Goal: Task Accomplishment & Management: Use online tool/utility

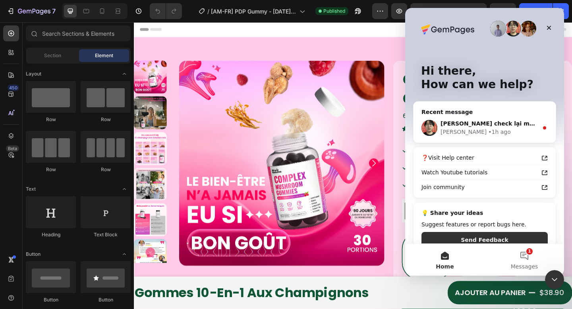
click at [484, 128] on div "[PERSON_NAME] • 1h ago" at bounding box center [489, 132] width 98 height 8
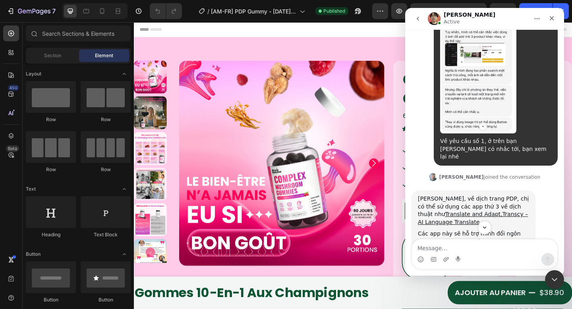
scroll to position [527, 0]
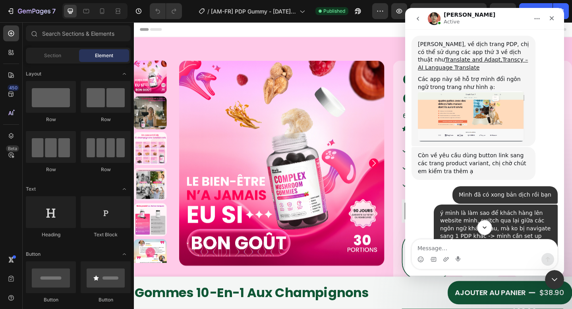
click at [490, 227] on button "Scroll to bottom" at bounding box center [484, 227] width 15 height 15
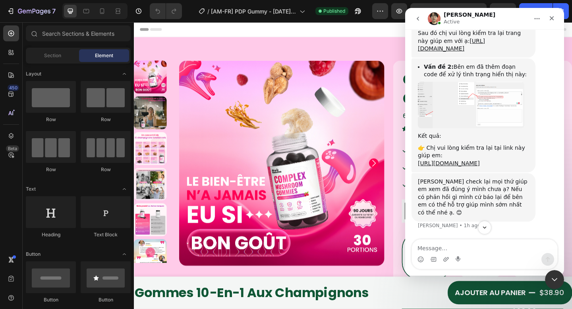
scroll to position [16183, 0]
drag, startPoint x: 447, startPoint y: 66, endPoint x: 471, endPoint y: 77, distance: 26.6
drag, startPoint x: 471, startPoint y: 77, endPoint x: 500, endPoint y: 97, distance: 35.1
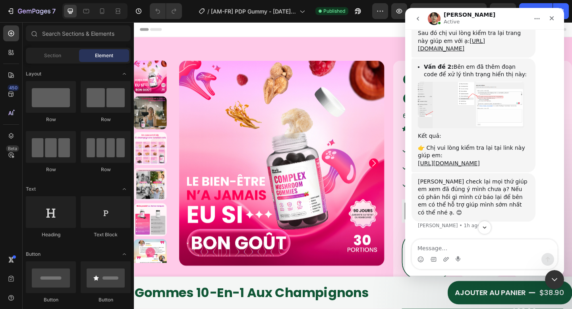
click at [494, 25] on img "Ethan says…" at bounding box center [471, 4] width 106 height 41
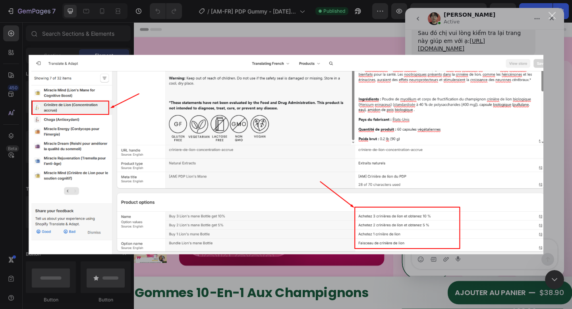
click at [505, 37] on div "Intercom messenger" at bounding box center [286, 154] width 572 height 309
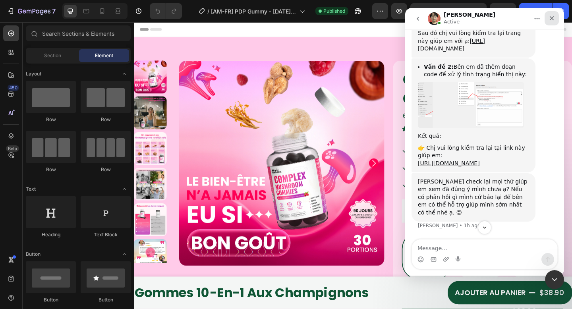
click at [552, 15] on icon "Close" at bounding box center [551, 18] width 6 height 6
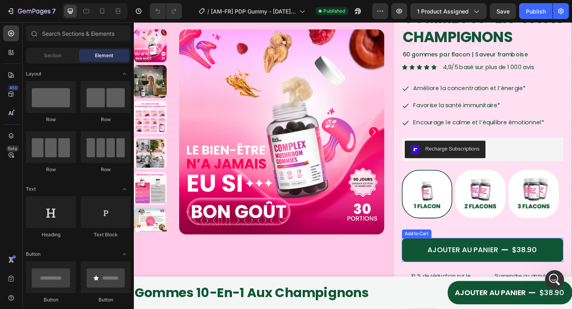
scroll to position [229, 0]
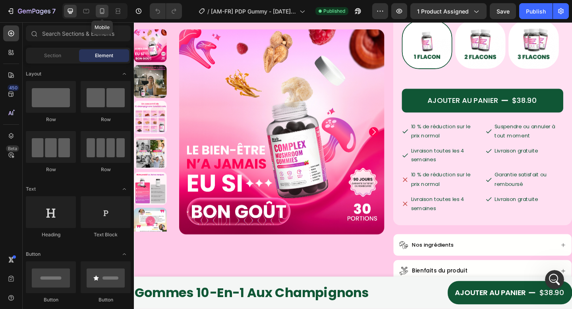
click at [105, 15] on div at bounding box center [102, 11] width 13 height 13
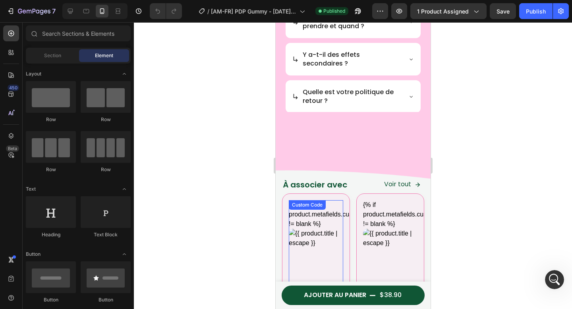
scroll to position [2564, 0]
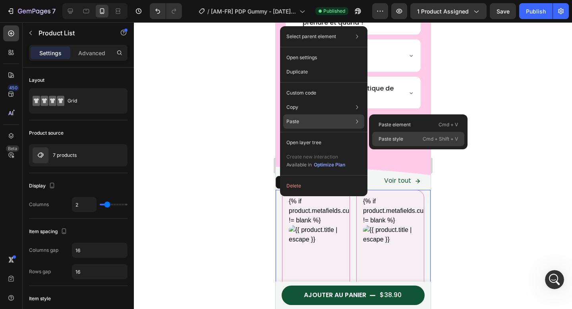
click at [394, 137] on p "Paste style" at bounding box center [390, 138] width 25 height 7
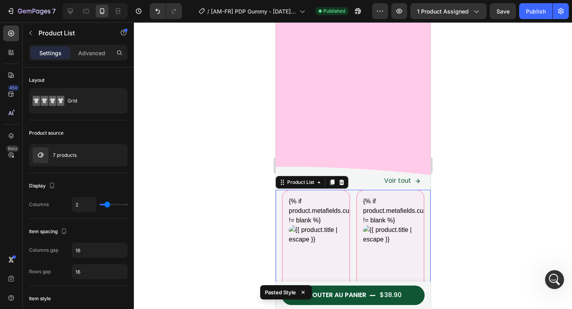
scroll to position [2821, 0]
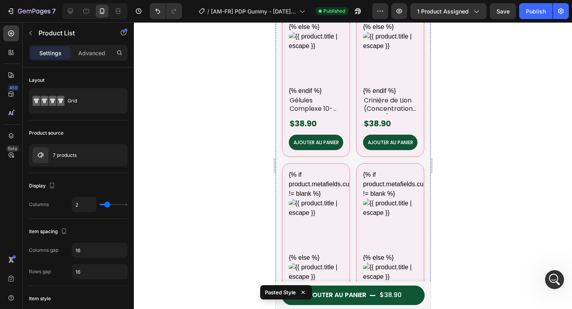
click at [343, 131] on div "{% if product.metafields.custom.thumbnail != blank %} {% else %} {% endif %} Cu…" at bounding box center [315, 45] width 68 height 224
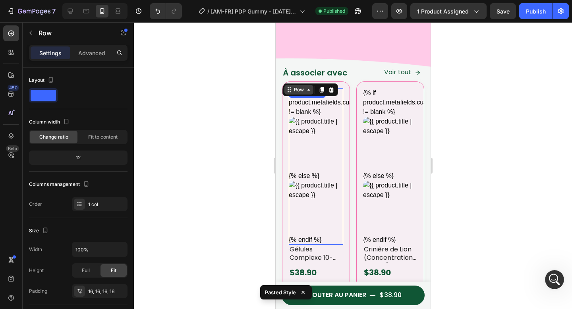
scroll to position [2665, 0]
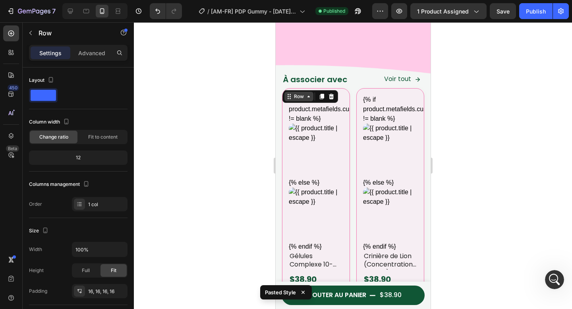
click at [295, 96] on div "Row" at bounding box center [298, 96] width 13 height 7
click at [84, 55] on p "Advanced" at bounding box center [91, 53] width 27 height 8
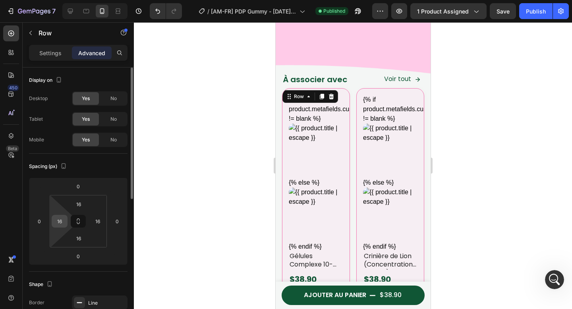
click at [64, 224] on input "16" at bounding box center [60, 221] width 12 height 12
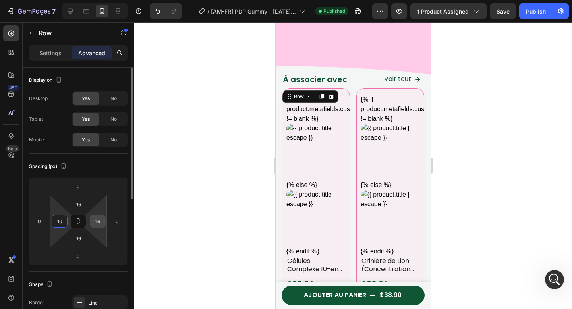
type input "10"
click at [98, 224] on input "16" at bounding box center [98, 221] width 12 height 12
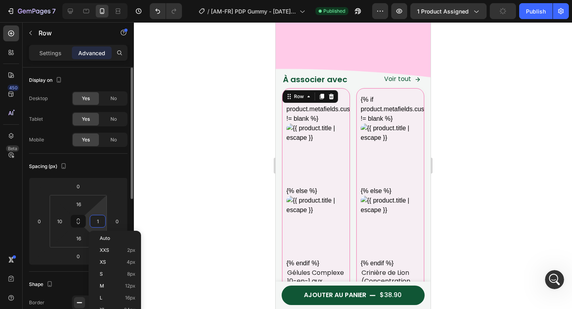
type input "10"
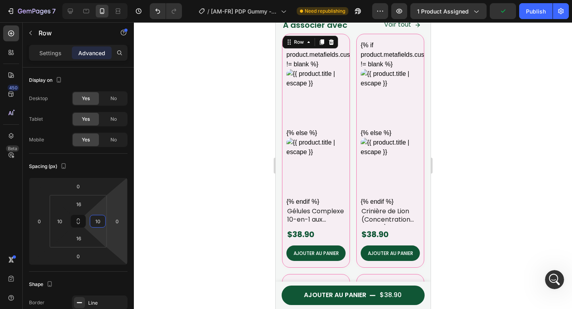
scroll to position [2722, 0]
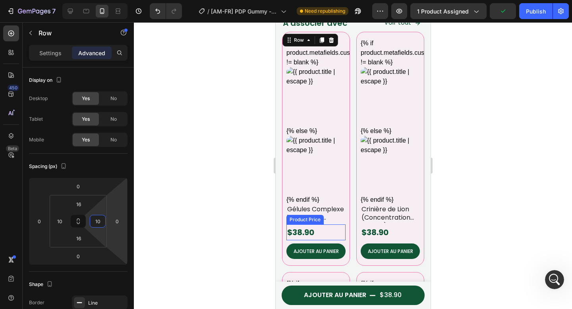
click at [308, 216] on div "Product Price" at bounding box center [304, 219] width 34 height 7
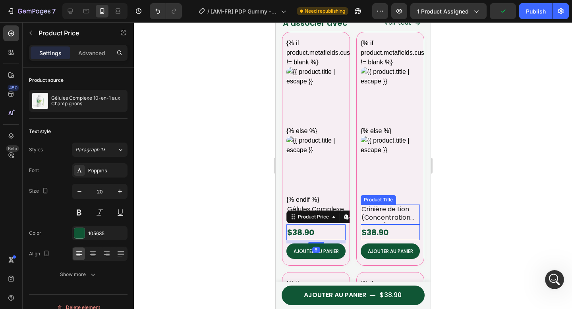
click at [396, 204] on h2 "Crinière de Lion (Concentration accrue)" at bounding box center [389, 213] width 59 height 18
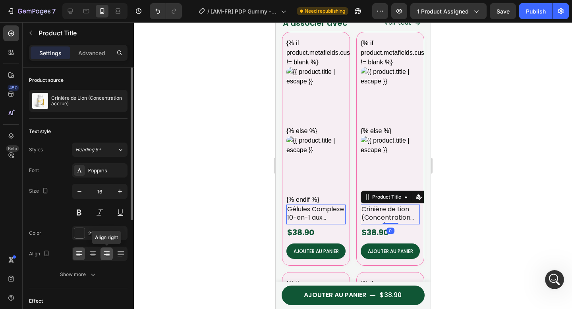
scroll to position [39, 0]
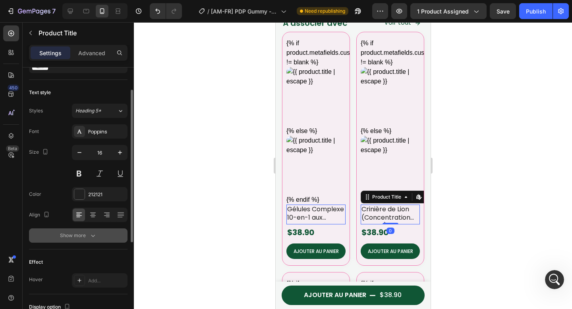
click at [86, 236] on div "Show more" at bounding box center [78, 235] width 37 height 8
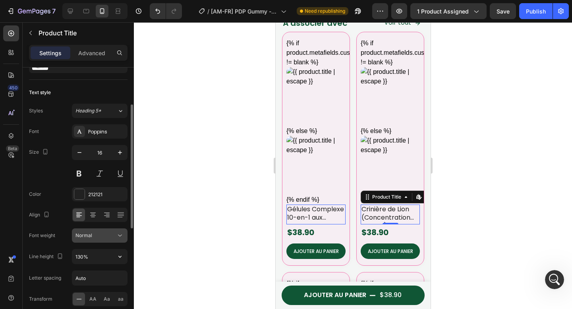
scroll to position [71, 0]
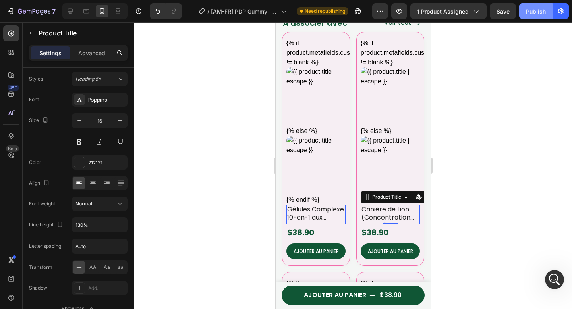
click at [527, 16] on button "Publish" at bounding box center [535, 11] width 33 height 16
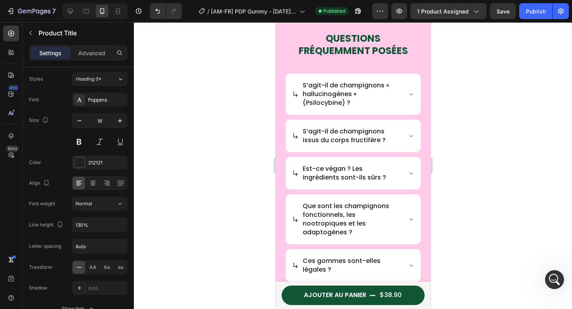
scroll to position [2152, 0]
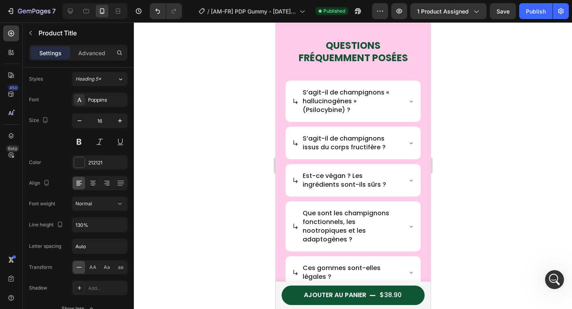
drag, startPoint x: 198, startPoint y: 94, endPoint x: 167, endPoint y: 3, distance: 96.2
click at [198, 94] on div at bounding box center [353, 165] width 438 height 287
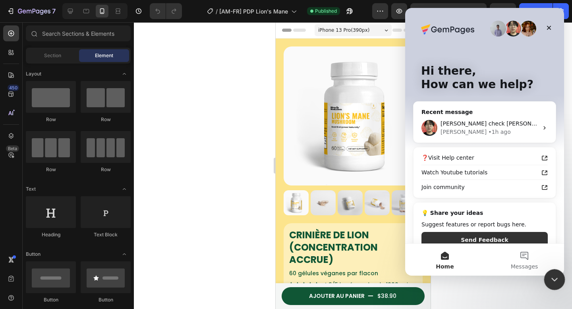
click at [551, 277] on icon "Close Intercom Messenger" at bounding box center [553, 278] width 6 height 3
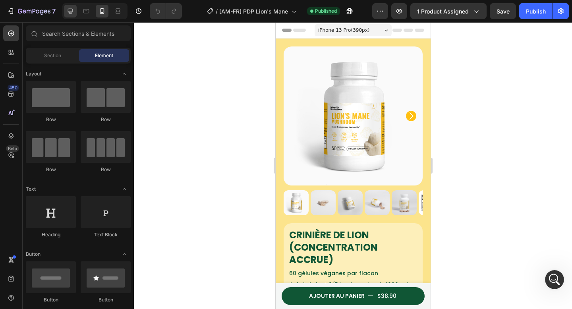
click at [69, 10] on icon at bounding box center [70, 11] width 8 height 8
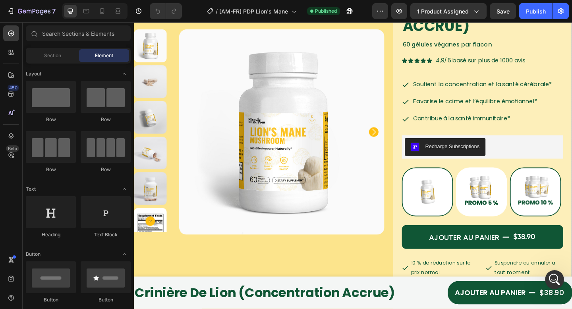
scroll to position [165, 0]
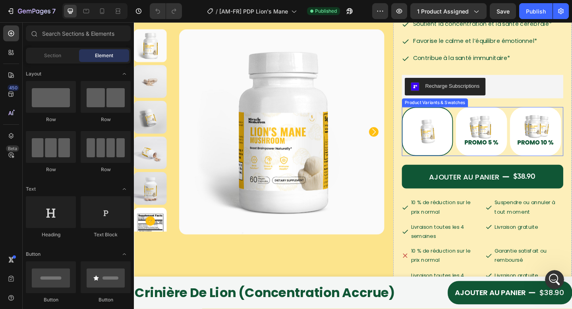
click at [480, 168] on div "Buy 1 Lion's mane Bottle Buy 1 Lion's mane Bottle Buy 2 Lion's mane Bottle get …" at bounding box center [512, 141] width 175 height 53
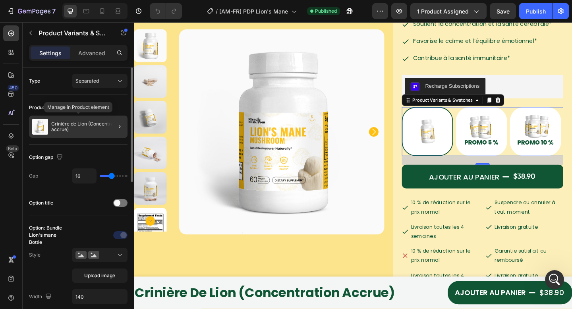
click at [103, 128] on p "Crinière de Lion (Concentration accrue)" at bounding box center [87, 126] width 73 height 11
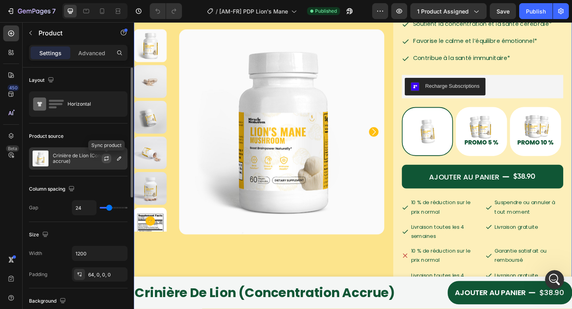
drag, startPoint x: 106, startPoint y: 157, endPoint x: 147, endPoint y: 66, distance: 100.2
click at [106, 157] on icon "button" at bounding box center [106, 158] width 6 height 6
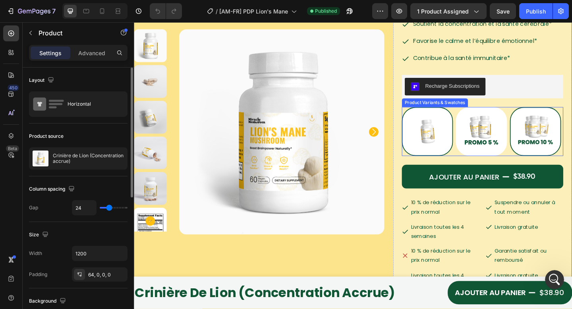
click at [543, 167] on img at bounding box center [570, 142] width 54 height 52
click at [542, 115] on input "Buy 3 Lion's mane Bottle get 10% Buy 3 Lion's mane Bottle get 10%" at bounding box center [542, 114] width 0 height 0
radio input "true"
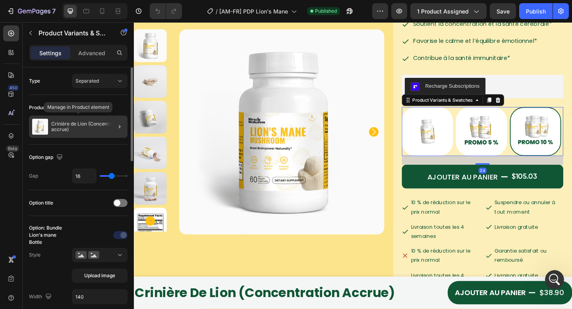
click at [90, 135] on div "Crinière de Lion (Concentration accrue)" at bounding box center [78, 127] width 98 height 22
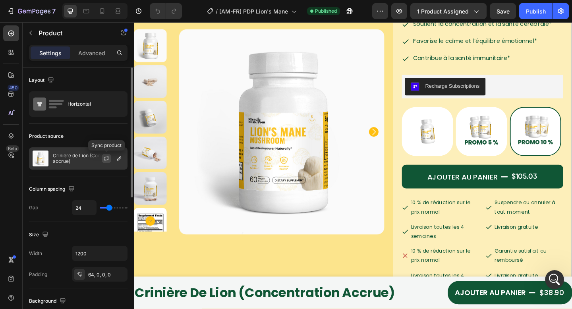
click at [104, 158] on icon "button" at bounding box center [106, 158] width 6 height 6
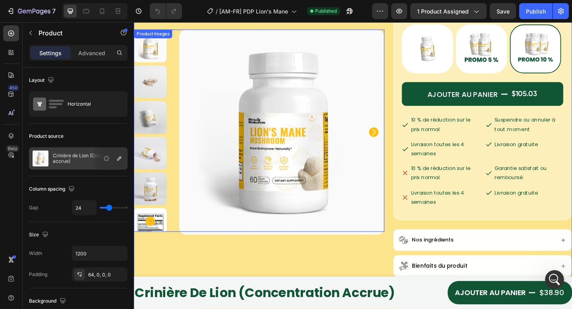
scroll to position [166, 0]
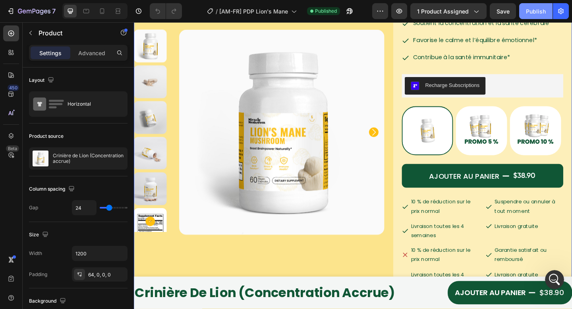
click at [526, 15] on div "Publish" at bounding box center [536, 11] width 20 height 8
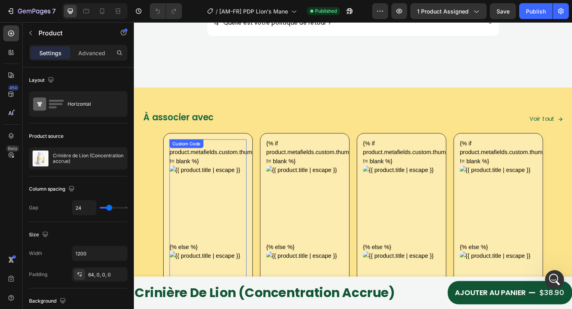
scroll to position [1000, 0]
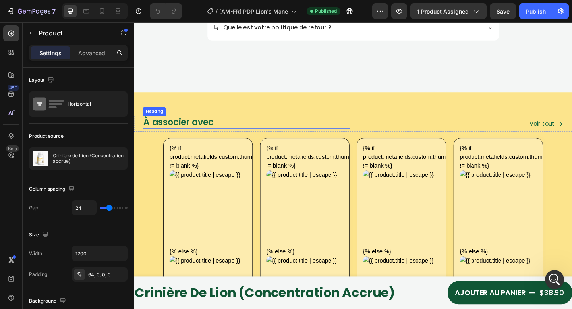
click at [194, 127] on h2 "À associer avec" at bounding box center [255, 131] width 225 height 14
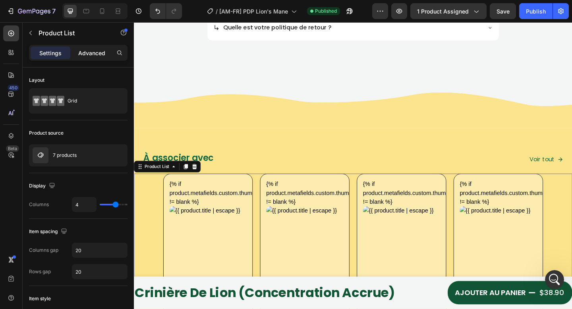
click at [83, 55] on p "Advanced" at bounding box center [91, 53] width 27 height 8
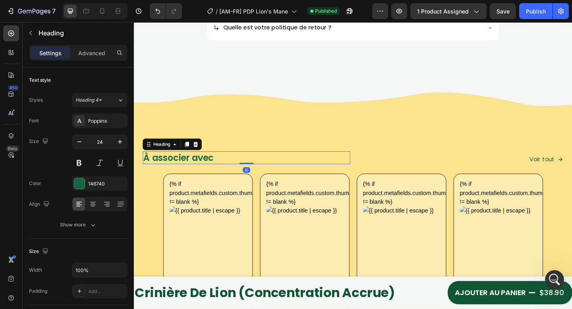
click at [164, 163] on h2 "À associer avec" at bounding box center [255, 170] width 225 height 14
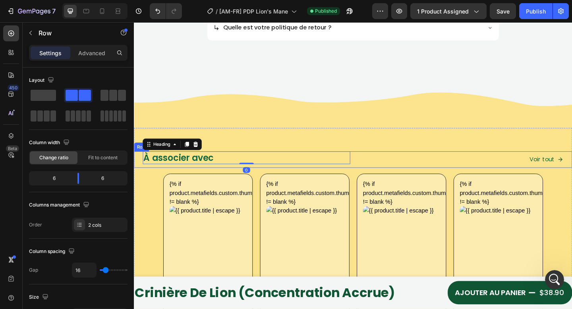
click at [137, 173] on div "À associer avec Heading 0" at bounding box center [251, 172] width 235 height 18
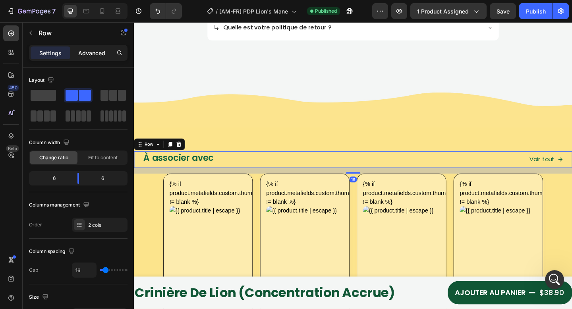
click at [90, 53] on p "Advanced" at bounding box center [91, 53] width 27 height 8
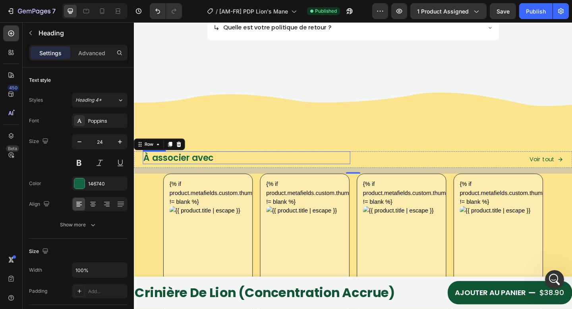
click at [171, 171] on h2 "À associer avec" at bounding box center [255, 170] width 225 height 14
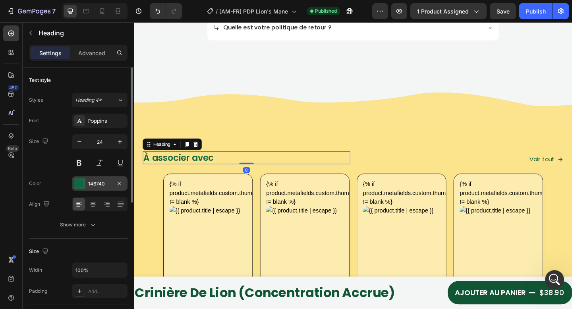
click at [97, 186] on div "146740" at bounding box center [99, 183] width 23 height 7
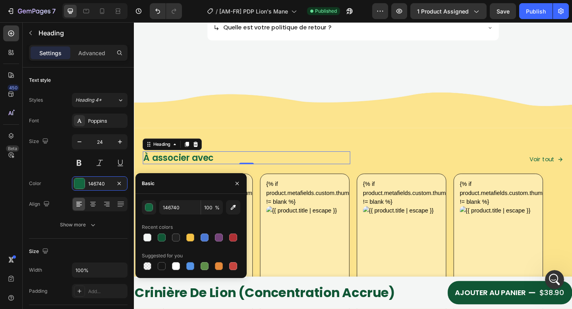
drag, startPoint x: 162, startPoint y: 239, endPoint x: 168, endPoint y: 218, distance: 21.8
click at [162, 239] on div at bounding box center [162, 237] width 8 height 8
type input "105635"
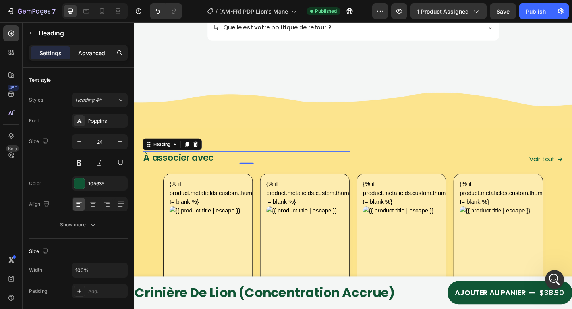
click at [100, 47] on div "Advanced" at bounding box center [92, 52] width 40 height 13
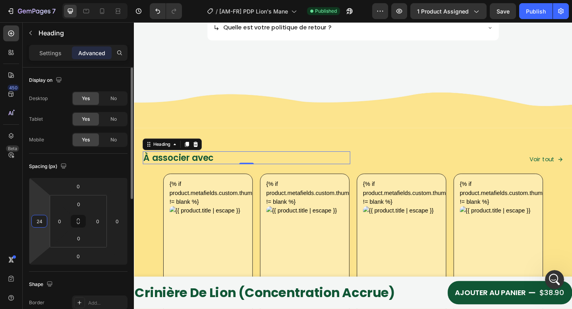
click at [41, 220] on input "24" at bounding box center [39, 221] width 12 height 12
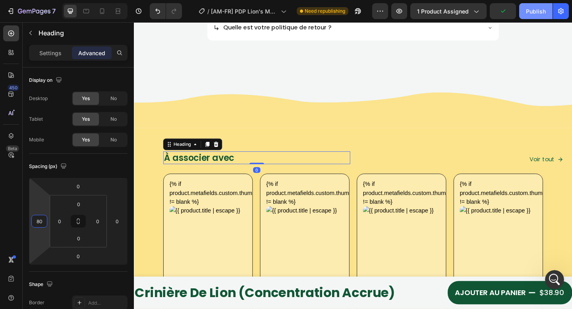
type input "80"
click at [532, 6] on button "Publish" at bounding box center [535, 11] width 33 height 16
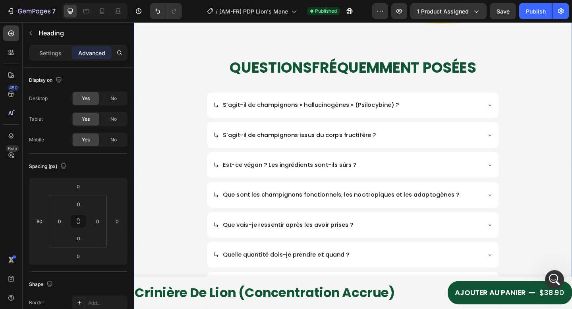
scroll to position [468, 0]
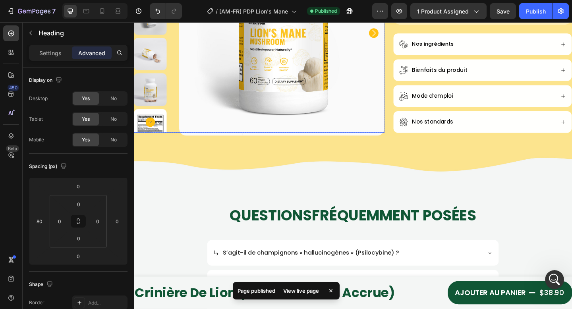
click at [194, 145] on img at bounding box center [294, 34] width 223 height 223
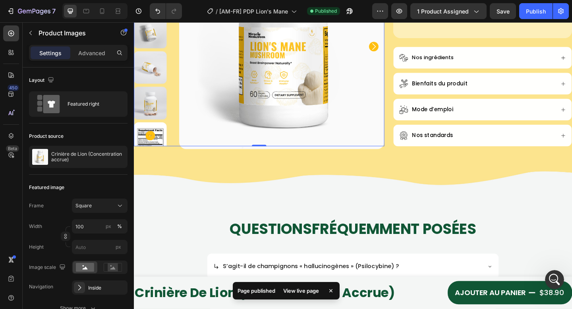
click at [147, 129] on img at bounding box center [152, 111] width 36 height 36
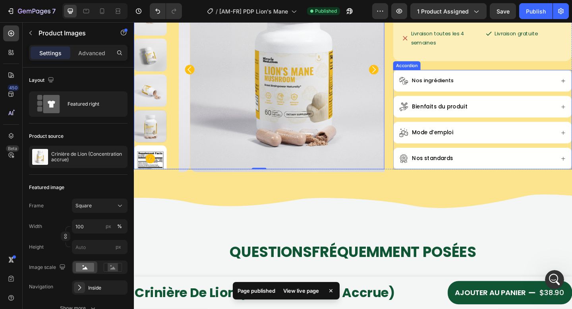
scroll to position [417, 0]
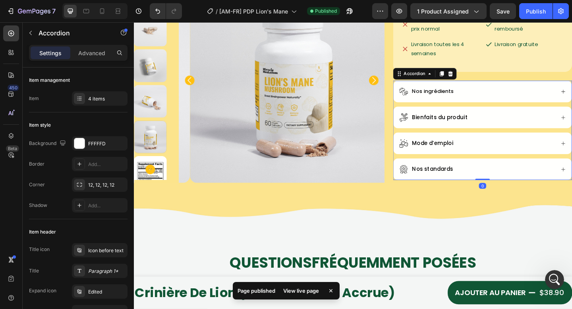
click at [478, 103] on div "Nos ingrédients" at bounding box center [506, 97] width 169 height 11
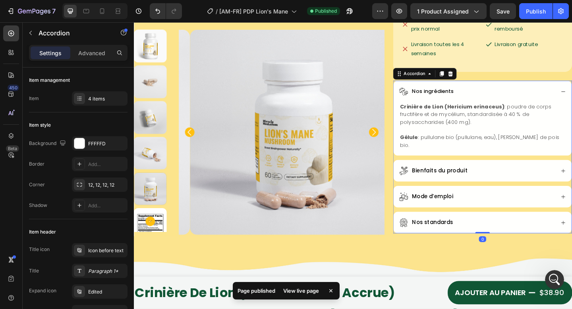
click at [497, 109] on div "Nos ingrédients" at bounding box center [513, 97] width 194 height 23
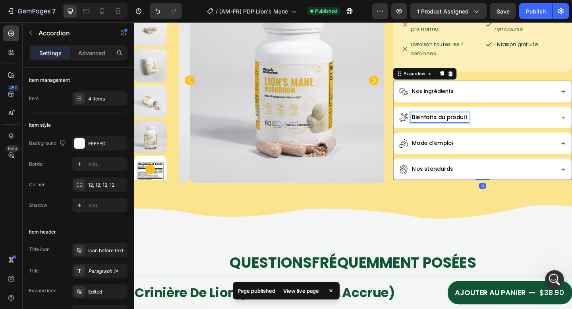
click at [491, 131] on div "Bienfaits du produit" at bounding box center [466, 125] width 63 height 11
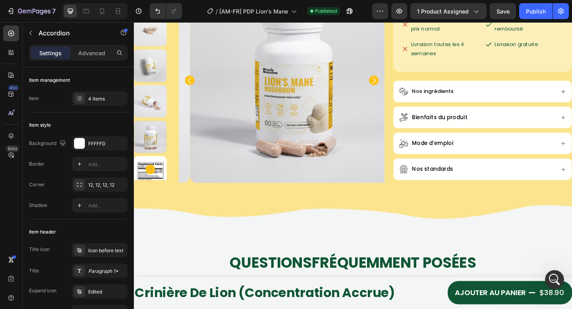
click at [512, 131] on div "Bienfaits du produit" at bounding box center [506, 125] width 169 height 11
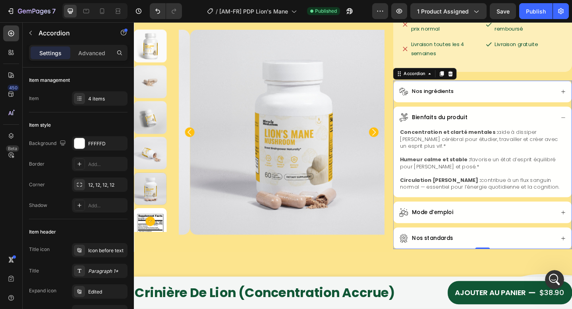
click at [512, 131] on div "Bienfaits du produit" at bounding box center [506, 125] width 169 height 11
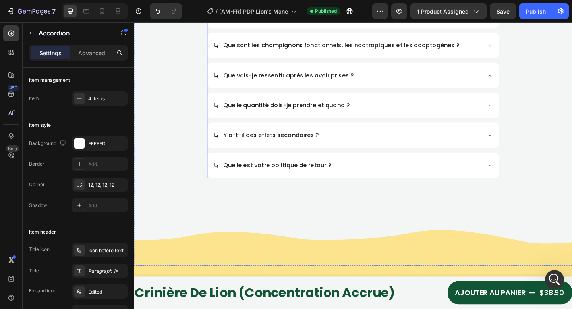
scroll to position [1004, 0]
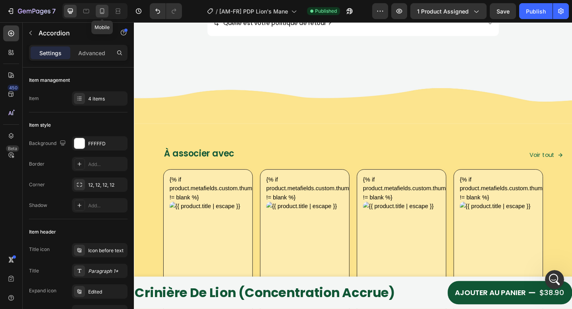
click at [106, 14] on icon at bounding box center [102, 11] width 8 height 8
type input "8"
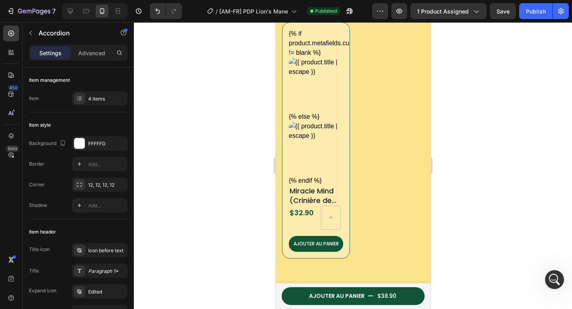
scroll to position [1790, 0]
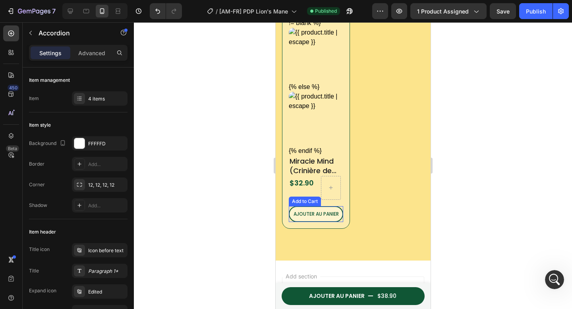
click at [328, 212] on button "AJOUTER AU PANIER" at bounding box center [315, 214] width 54 height 16
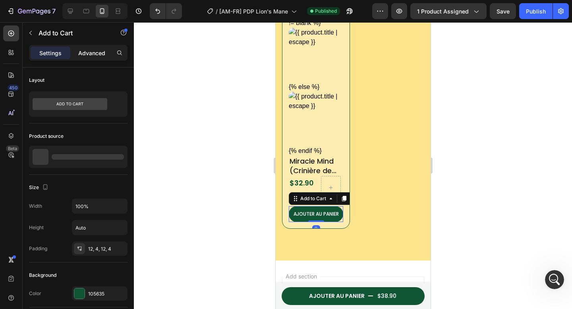
click at [92, 53] on p "Advanced" at bounding box center [91, 53] width 27 height 8
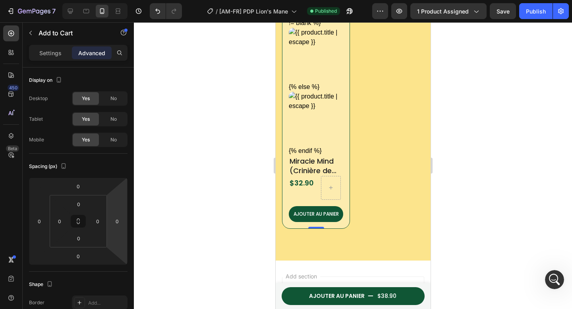
click at [282, 206] on div "{% if product.metafields.custom.thumbnail != blank %} {% else %} {% endif %} Cu…" at bounding box center [315, 110] width 68 height 236
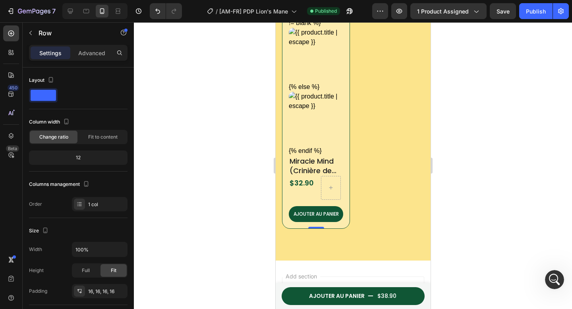
click at [283, 202] on div "{% if product.metafields.custom.thumbnail != blank %} {% else %} {% endif %} Cu…" at bounding box center [315, 110] width 68 height 236
click at [282, 172] on div "{% if product.metafields.custom.thumbnail != blank %} {% else %} {% endif %} Cu…" at bounding box center [315, 110] width 68 height 236
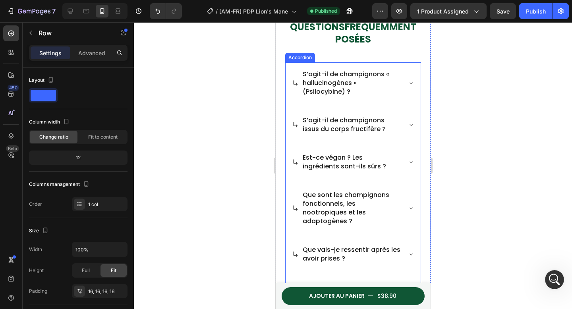
scroll to position [776, 0]
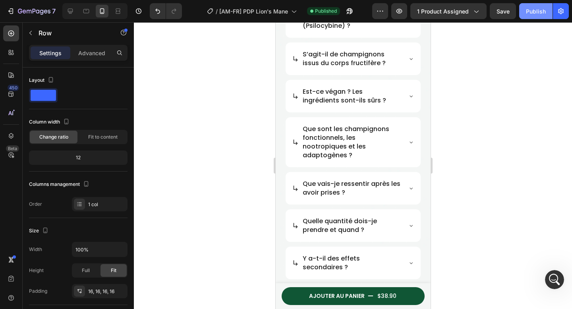
drag, startPoint x: 530, startPoint y: 15, endPoint x: 96, endPoint y: 10, distance: 433.9
click at [530, 15] on div "Publish" at bounding box center [536, 11] width 20 height 8
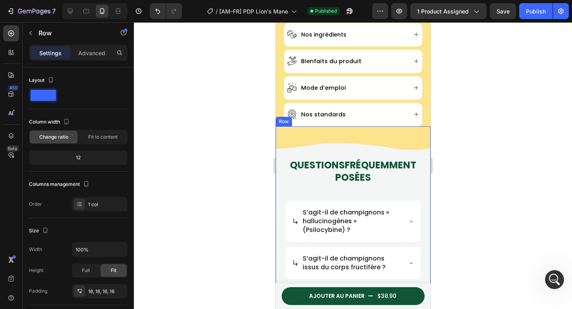
scroll to position [643, 0]
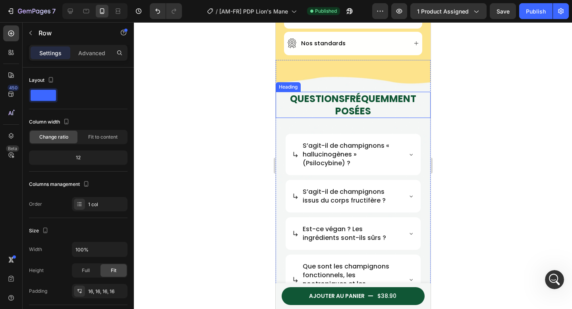
click at [351, 93] on strong "FRÉQUEMMENT POSÉES" at bounding box center [375, 104] width 81 height 25
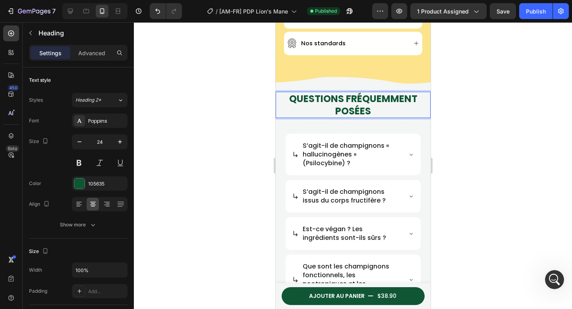
click at [344, 94] on strong "QUESTIONS FRÉQUEMMENT POSÉES" at bounding box center [353, 104] width 128 height 25
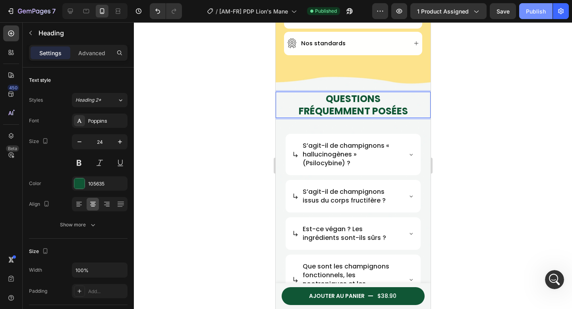
click at [534, 11] on div "Publish" at bounding box center [536, 11] width 20 height 8
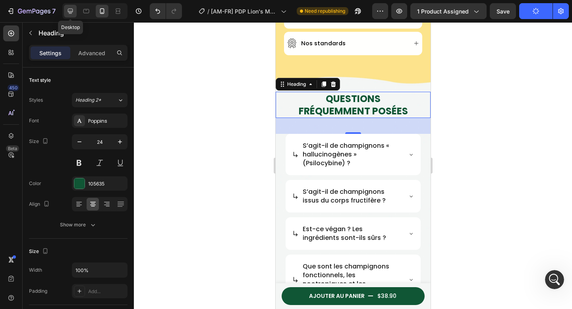
click at [66, 17] on div at bounding box center [70, 11] width 13 height 13
type input "40"
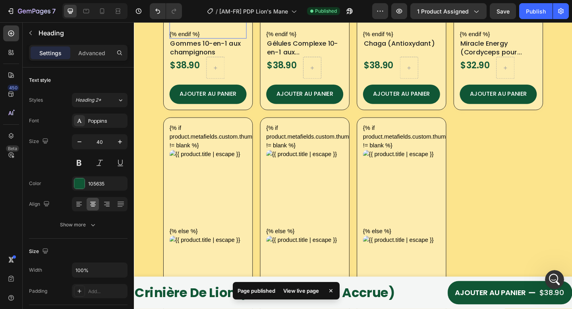
scroll to position [1415, 0]
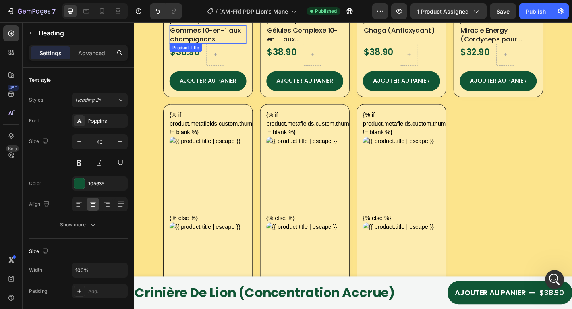
click at [192, 29] on h2 "Gommes 10-en-1 aux champignons" at bounding box center [214, 36] width 84 height 20
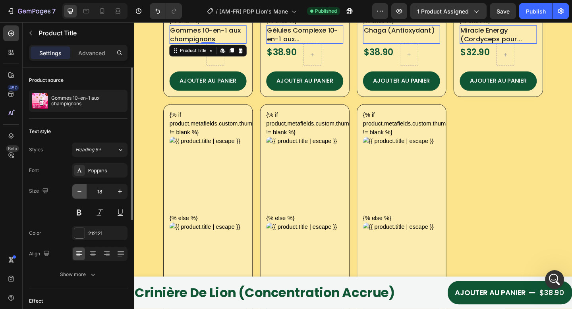
click at [74, 193] on button "button" at bounding box center [79, 191] width 14 height 14
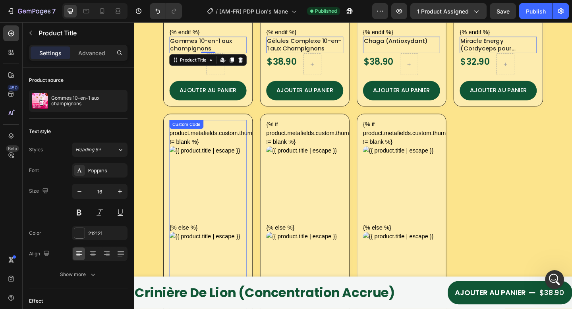
scroll to position [1402, 0]
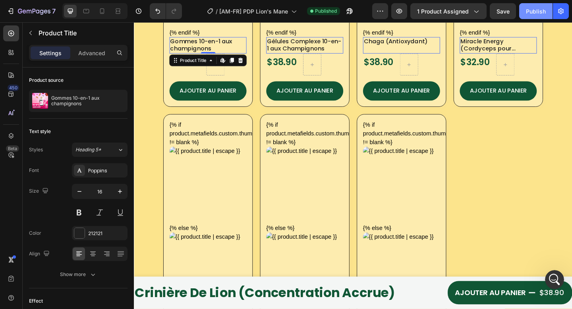
click at [532, 14] on div "Publish" at bounding box center [536, 11] width 20 height 8
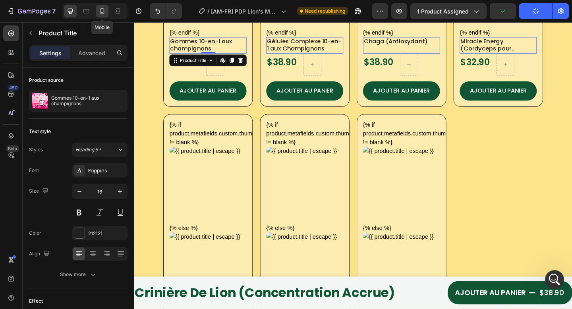
click at [100, 10] on icon at bounding box center [102, 11] width 4 height 6
type input "18"
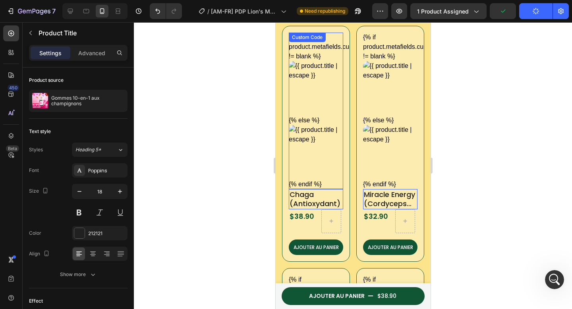
scroll to position [1425, 0]
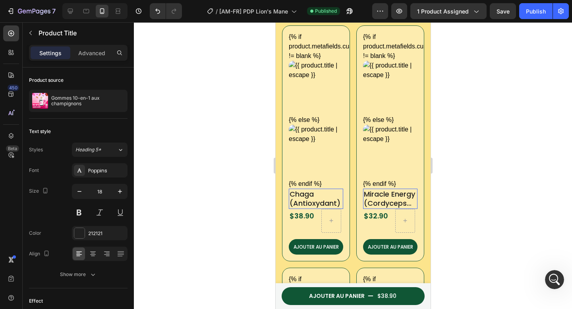
drag, startPoint x: 482, startPoint y: 140, endPoint x: 468, endPoint y: 151, distance: 17.9
click at [482, 140] on div at bounding box center [353, 165] width 438 height 287
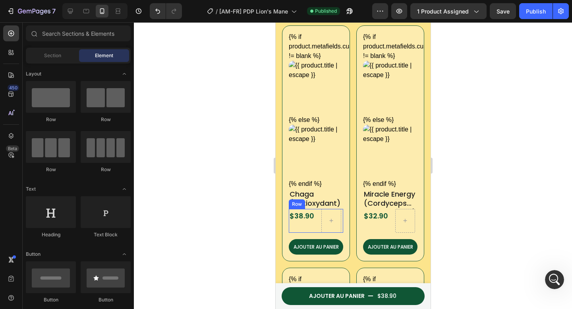
click at [306, 194] on h2 "Chaga (Antioxydant)" at bounding box center [315, 199] width 54 height 20
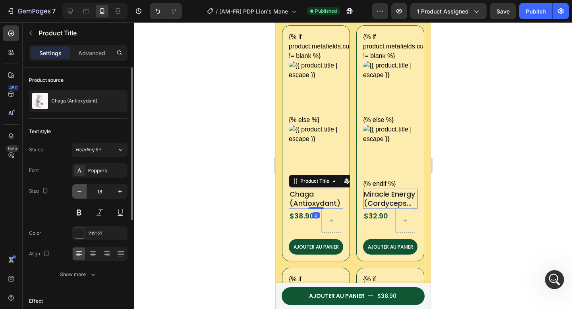
click at [79, 193] on icon "button" at bounding box center [79, 191] width 8 height 8
type input "16"
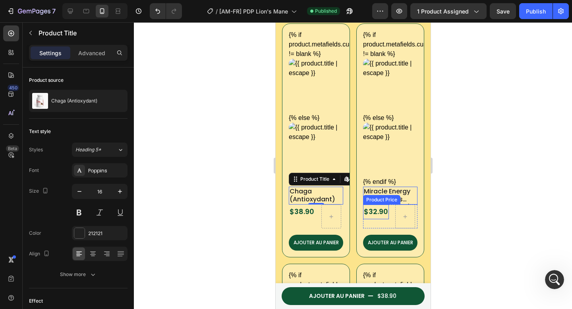
click at [381, 207] on div "$32.90" at bounding box center [375, 211] width 26 height 14
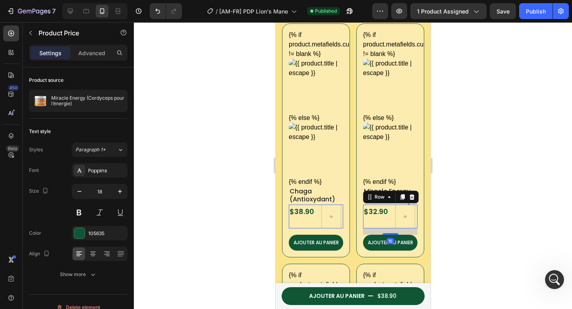
click at [389, 209] on div "$32.90 Product Price Product Price Row 16" at bounding box center [389, 216] width 54 height 24
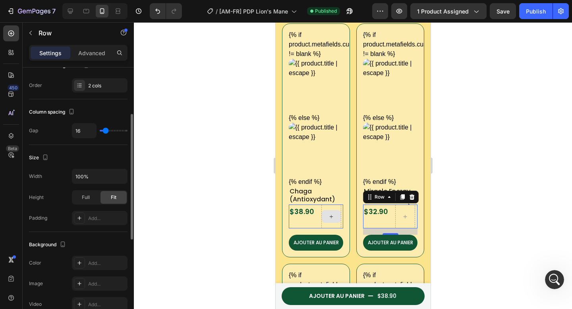
scroll to position [82, 0]
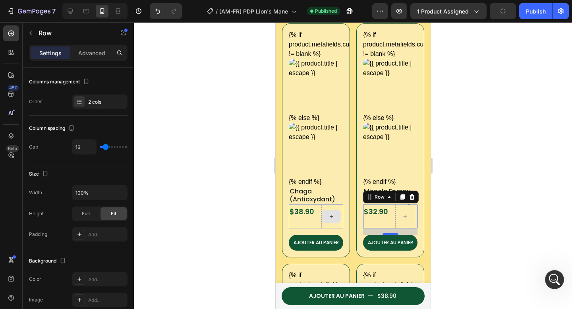
click at [314, 210] on div "$38.90 Product Price Product Price Row 0" at bounding box center [315, 216] width 54 height 24
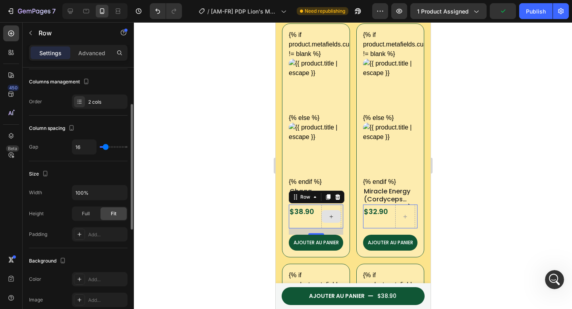
scroll to position [21, 0]
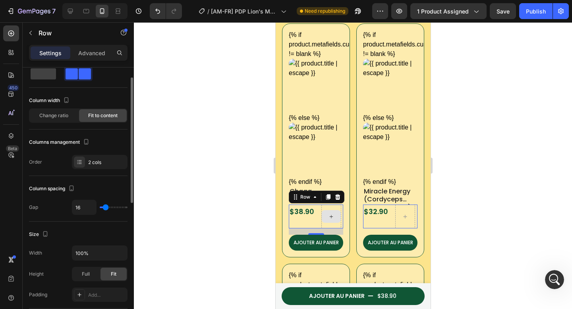
type input "7"
type input "2"
type input "1"
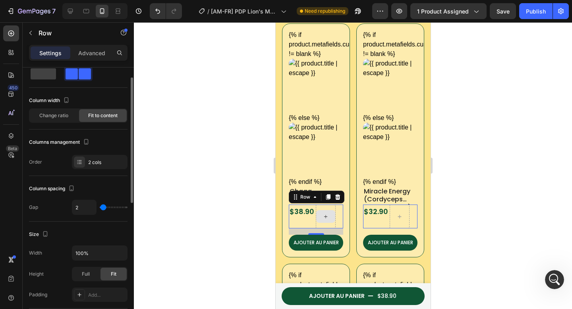
type input "1"
type input "0"
type input "3"
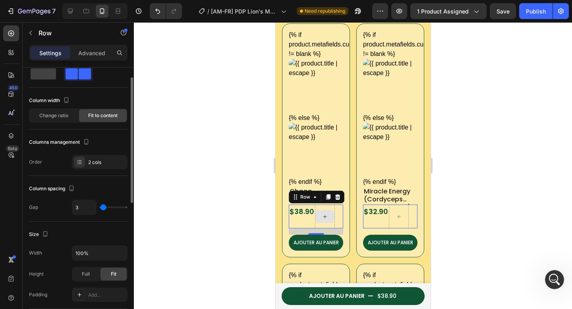
type input "16"
type input "17"
type input "25"
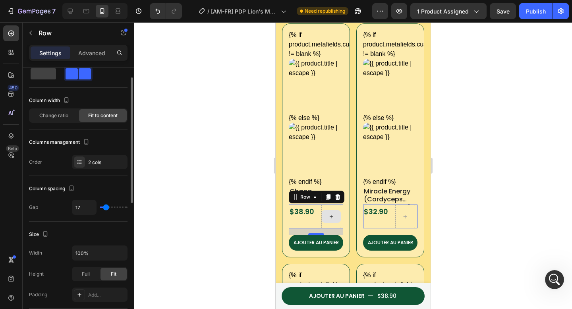
type input "25"
type input "28"
type input "30"
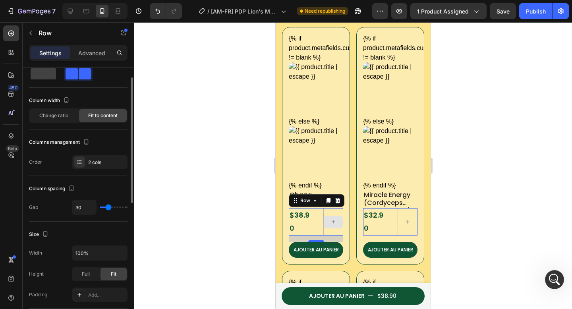
type input "31"
type input "32"
type input "33"
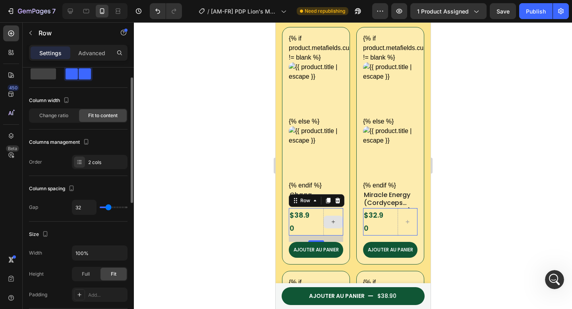
type input "33"
type input "21"
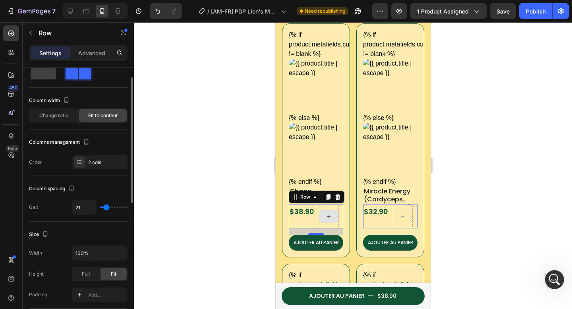
type input "10"
type input "9"
type input "8"
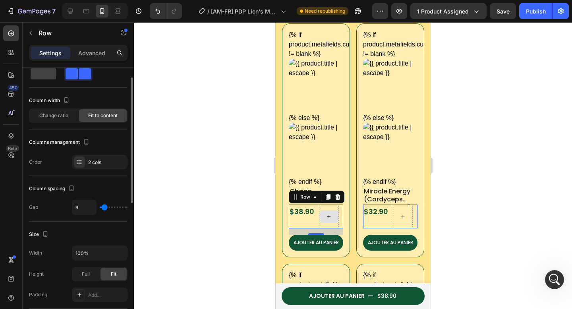
type input "8"
type input "7"
type input "6"
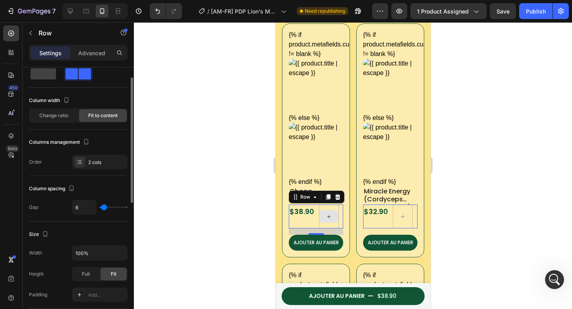
type input "5"
type input "4"
type input "3"
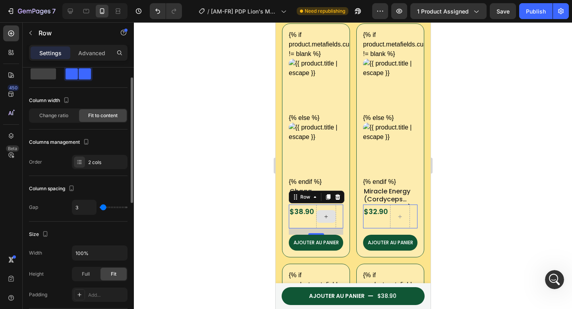
type input "3"
click at [103, 208] on input "range" at bounding box center [114, 207] width 28 height 2
click at [523, 13] on button "Publish" at bounding box center [535, 11] width 33 height 16
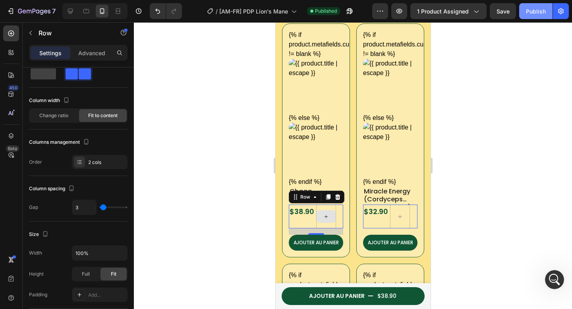
click at [531, 12] on div "Publish" at bounding box center [536, 11] width 20 height 8
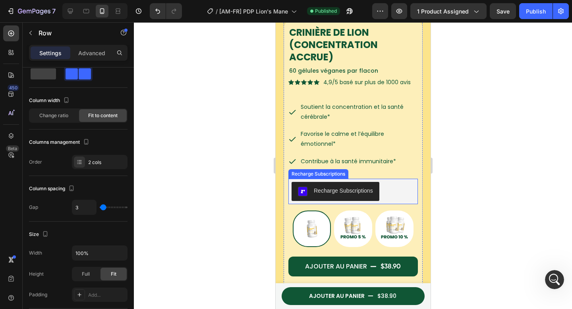
scroll to position [245, 0]
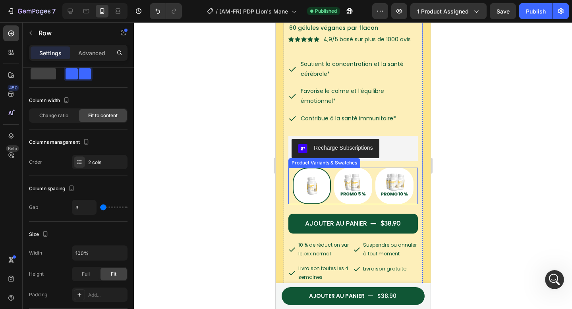
click at [310, 196] on img at bounding box center [311, 185] width 37 height 35
click at [311, 168] on input "Buy 1 Lion's mane Bottle Buy 1 Lion's mane Bottle" at bounding box center [311, 167] width 0 height 0
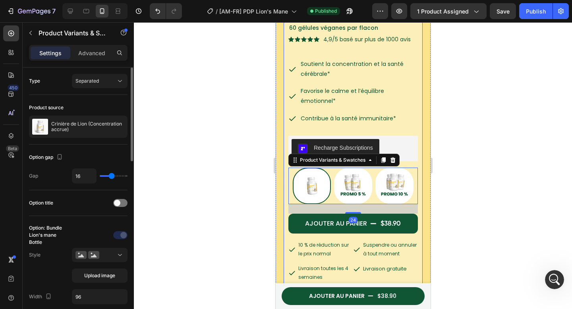
scroll to position [70, 0]
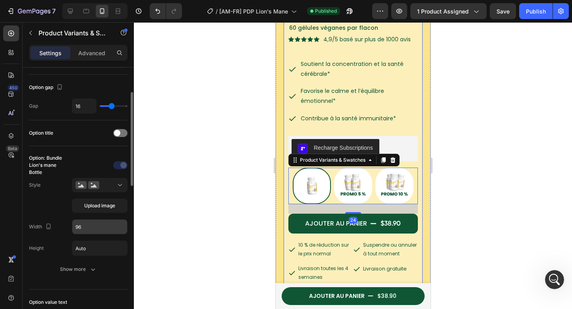
click at [90, 232] on input "96" at bounding box center [99, 227] width 55 height 14
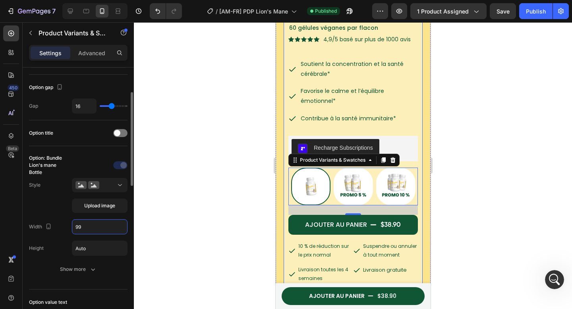
type input "9"
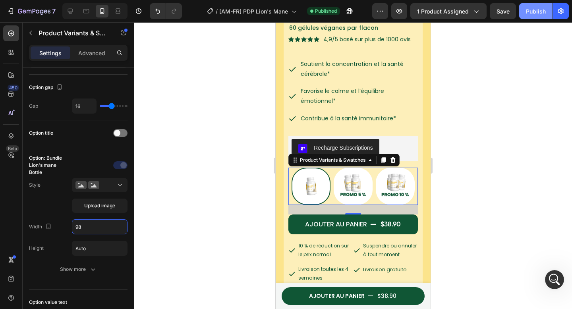
type input "98"
click at [529, 12] on div "Publish" at bounding box center [536, 11] width 20 height 8
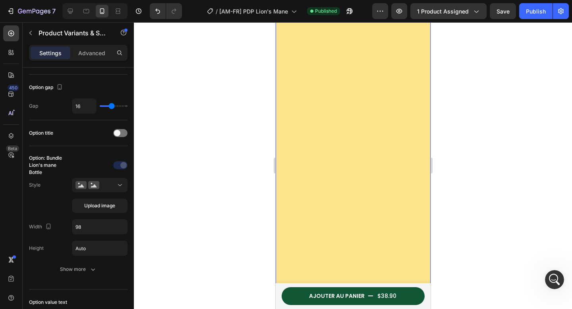
scroll to position [1044, 0]
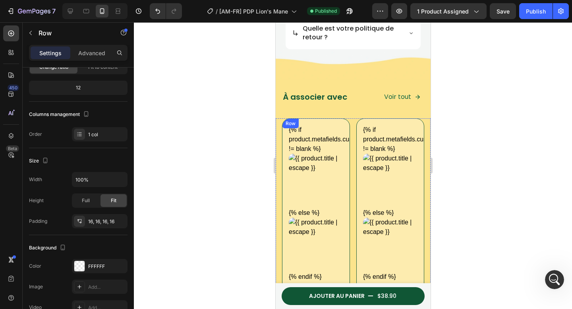
click at [284, 150] on div "{% if product.metafields.custom.thumbnail != blank %} {% else %} {% endif %} Cu…" at bounding box center [315, 235] width 68 height 234
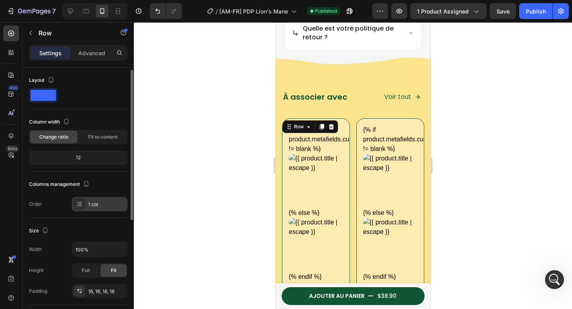
scroll to position [60, 0]
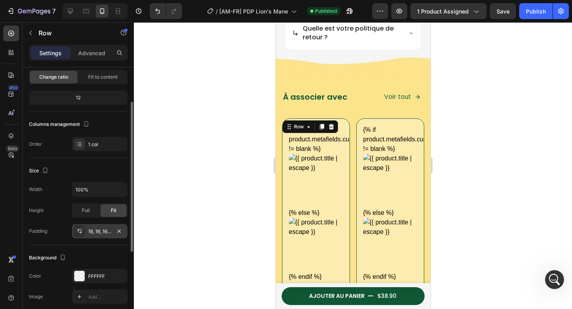
click at [94, 228] on div "16, 16, 16, 16" at bounding box center [99, 231] width 23 height 7
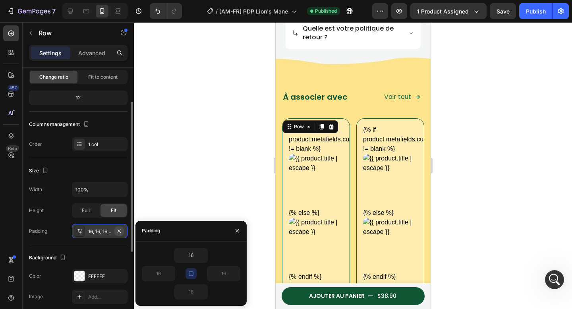
click at [117, 231] on icon "button" at bounding box center [119, 231] width 6 height 6
type input "0"
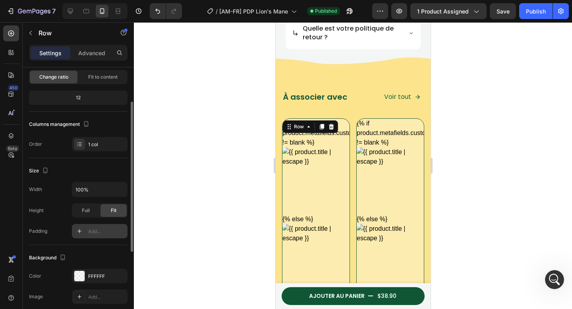
click at [97, 234] on div "Add..." at bounding box center [106, 231] width 37 height 7
type input "16"
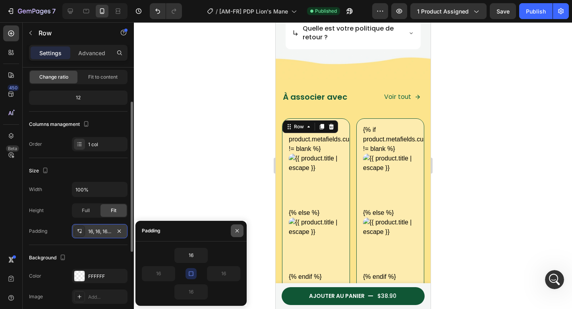
click at [239, 229] on icon "button" at bounding box center [237, 230] width 6 height 6
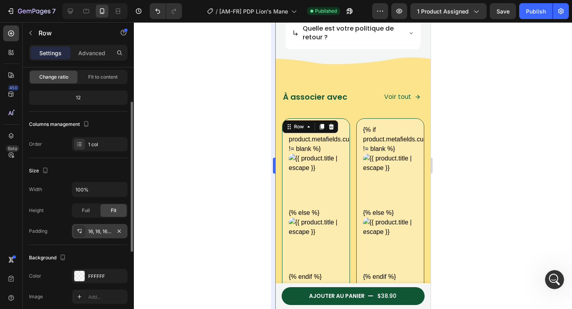
drag, startPoint x: 239, startPoint y: 198, endPoint x: 273, endPoint y: 189, distance: 34.9
click at [242, 197] on div at bounding box center [353, 165] width 438 height 287
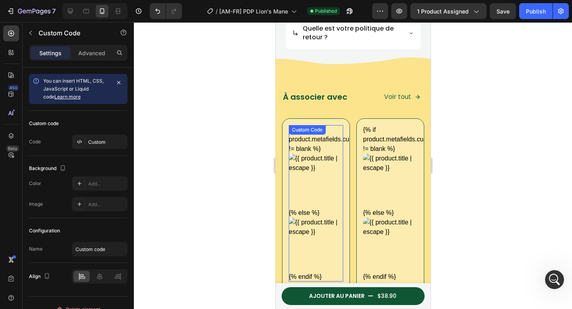
click at [291, 190] on img at bounding box center [315, 181] width 54 height 54
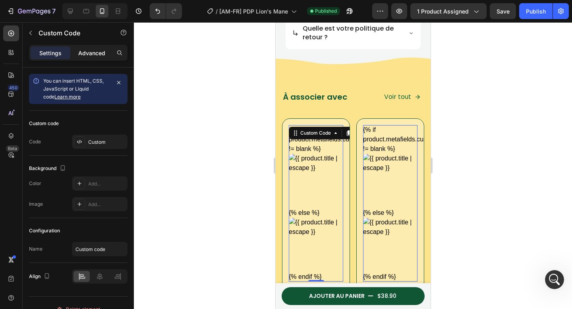
click at [87, 56] on p "Advanced" at bounding box center [91, 53] width 27 height 8
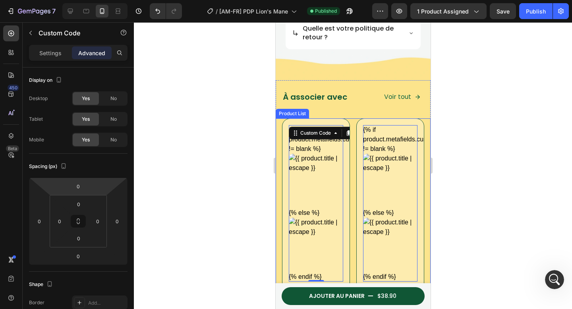
click at [281, 165] on div "{% if product.metafields.custom.thumbnail != blank %} {% else %} {% endif %} Cu…" at bounding box center [315, 235] width 68 height 234
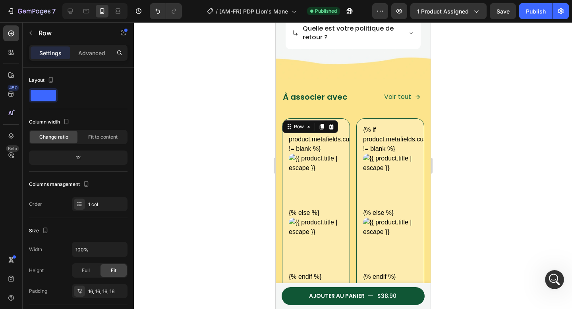
click at [284, 166] on div "{% if product.metafields.custom.thumbnail != blank %} {% else %} {% endif %} Cu…" at bounding box center [315, 235] width 68 height 234
click at [94, 44] on div "Row" at bounding box center [68, 33] width 91 height 23
click at [91, 50] on p "Advanced" at bounding box center [91, 53] width 27 height 8
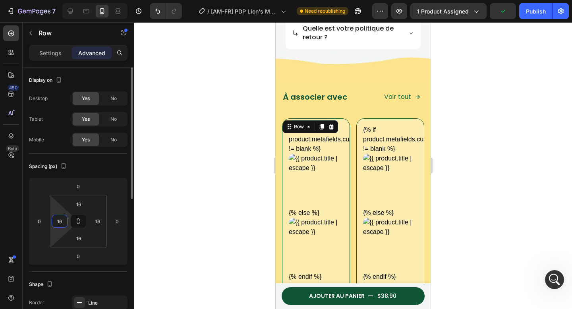
click at [62, 219] on input "16" at bounding box center [60, 221] width 12 height 12
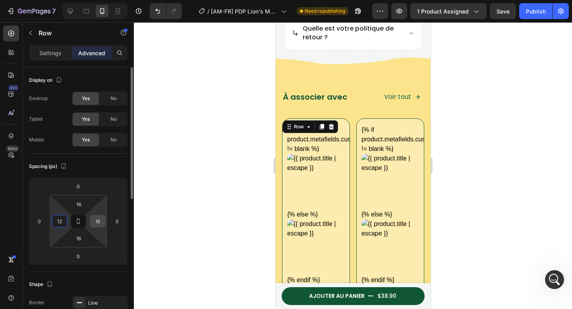
type input "12"
click at [102, 224] on input "16" at bounding box center [98, 221] width 12 height 12
type input "12"
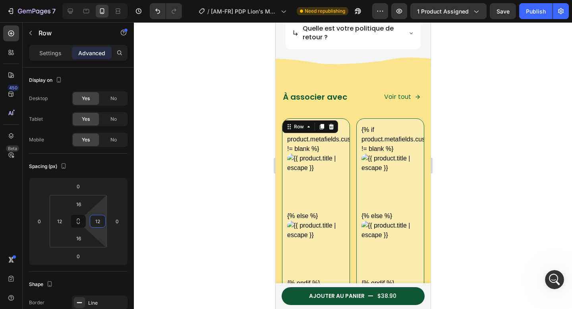
click at [213, 198] on div at bounding box center [353, 165] width 438 height 287
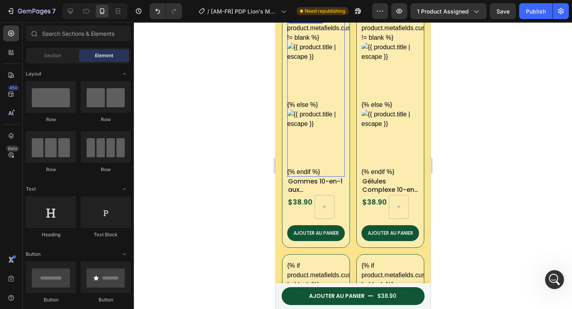
scroll to position [1207, 0]
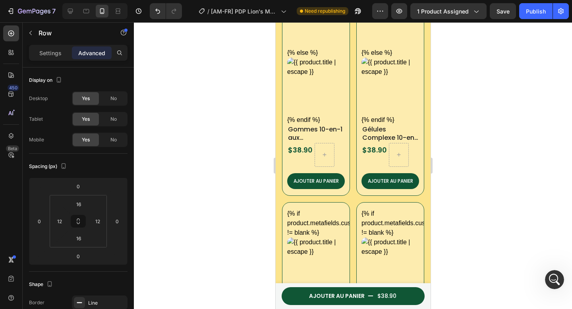
click at [283, 169] on div "{% if product.metafields.custom.thumbnail != blank %} {% else %} {% endif %} Cu…" at bounding box center [315, 75] width 68 height 240
click at [62, 222] on input "12" at bounding box center [60, 221] width 12 height 12
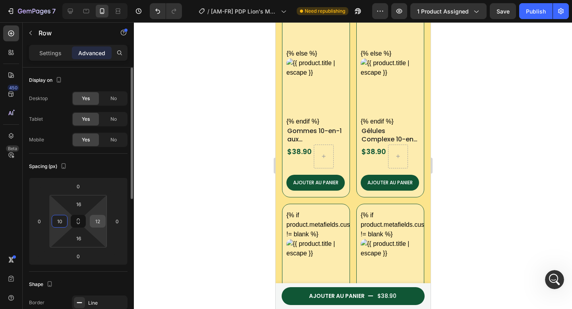
type input "10"
click at [100, 223] on input "12" at bounding box center [98, 221] width 12 height 12
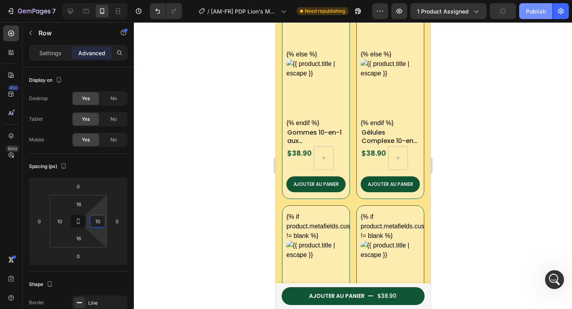
type input "10"
click at [522, 16] on button "Publish" at bounding box center [535, 11] width 33 height 16
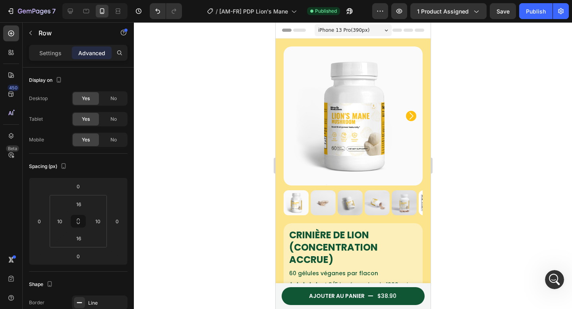
scroll to position [163, 0]
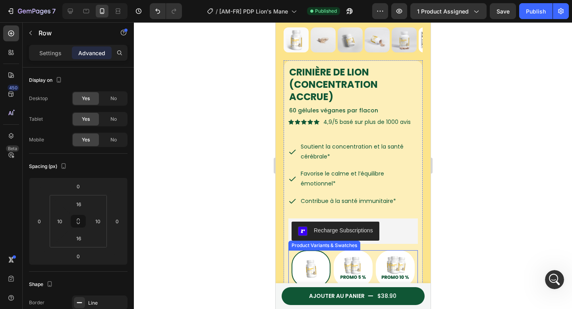
click at [317, 250] on Bottle at bounding box center [310, 268] width 39 height 37
click at [310, 250] on input "Buy 1 Lion's mane Bottle Buy 1 Lion's mane Bottle" at bounding box center [310, 250] width 0 height 0
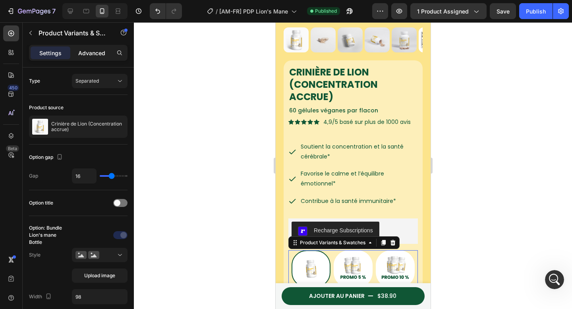
click at [83, 48] on div "Advanced" at bounding box center [92, 52] width 40 height 13
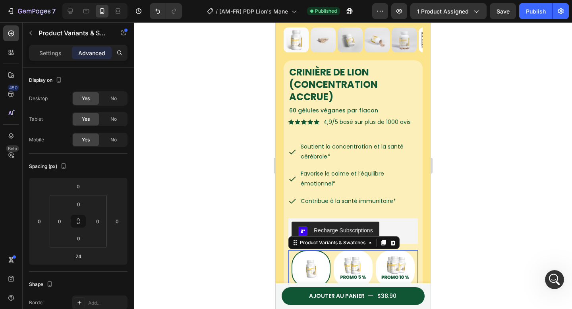
click at [177, 140] on div at bounding box center [353, 165] width 438 height 287
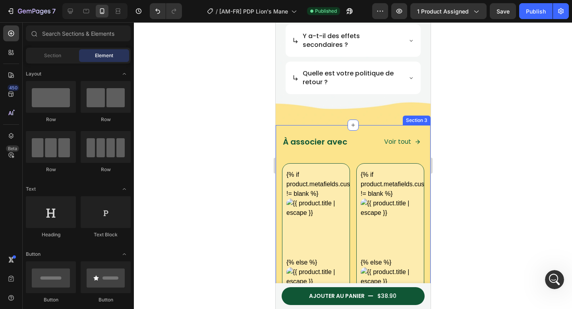
scroll to position [1148, 0]
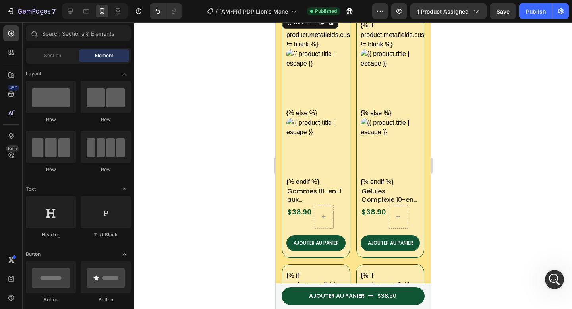
click at [282, 131] on div "{% if product.metafields.custom.thumbnail != blank %} {% else %} {% endif %} Cu…" at bounding box center [315, 135] width 68 height 243
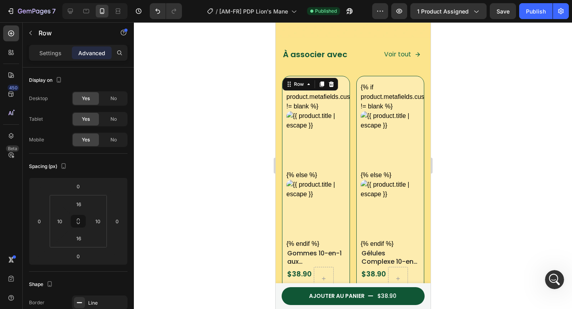
scroll to position [1078, 0]
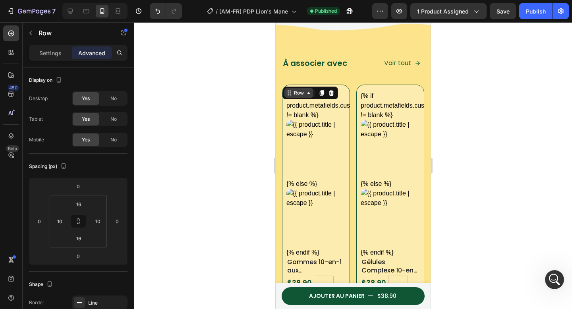
click at [288, 95] on icon at bounding box center [288, 93] width 6 height 6
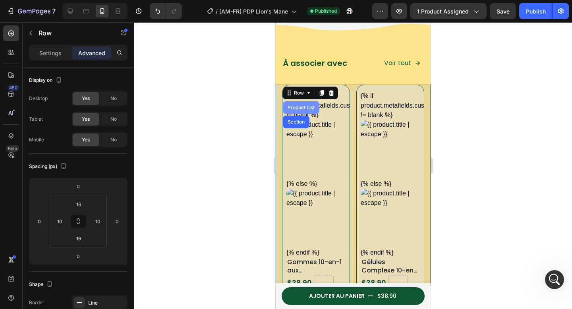
click at [292, 106] on div "Product List" at bounding box center [300, 107] width 30 height 5
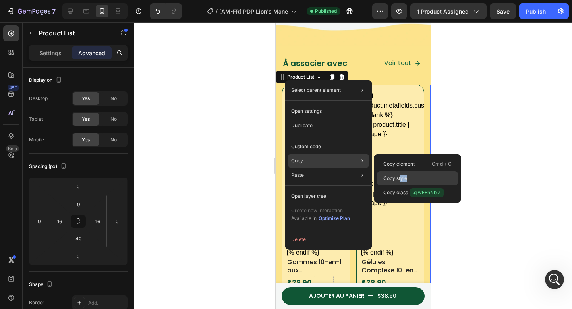
click at [401, 181] on div "Copy style" at bounding box center [417, 178] width 81 height 14
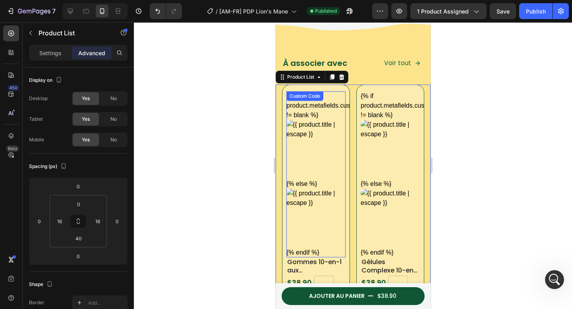
scroll to position [1106, 0]
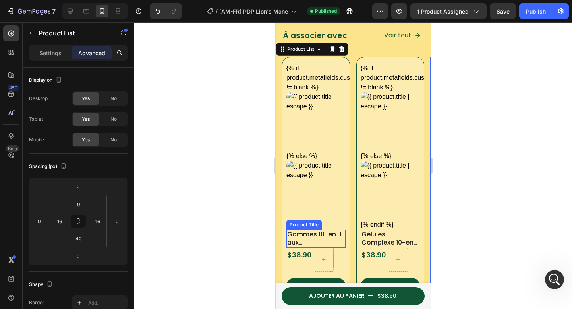
click at [301, 229] on h2 "Gommes 10-en-1 aux champignons" at bounding box center [315, 238] width 59 height 18
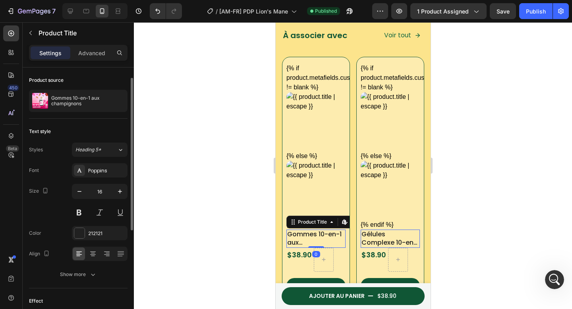
scroll to position [39, 0]
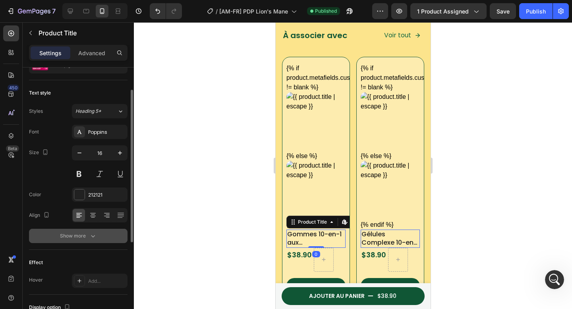
click at [71, 240] on button "Show more" at bounding box center [78, 236] width 98 height 14
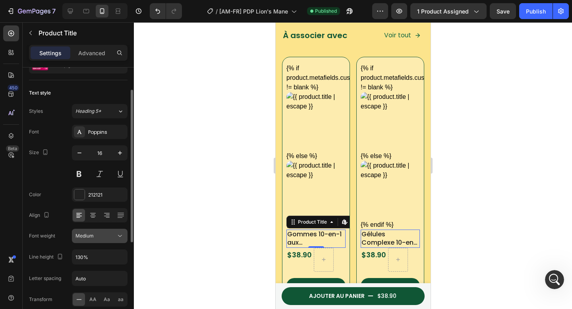
click at [99, 234] on div "Medium" at bounding box center [95, 235] width 40 height 7
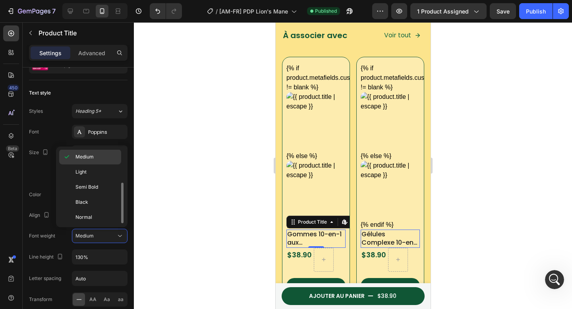
scroll to position [62, 0]
click at [90, 212] on div "Normal" at bounding box center [90, 216] width 62 height 15
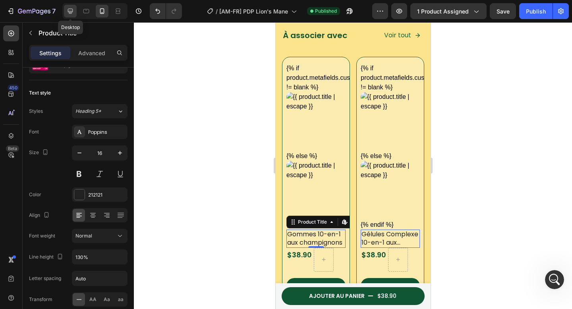
click at [69, 12] on icon at bounding box center [70, 11] width 8 height 8
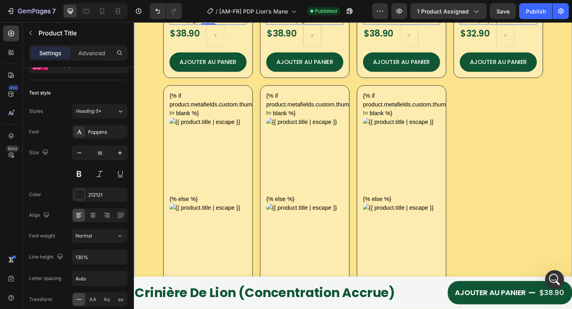
scroll to position [1395, 0]
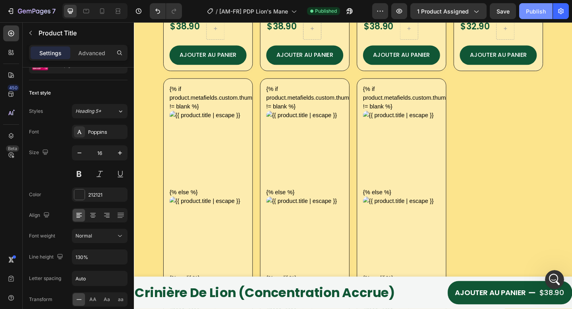
drag, startPoint x: 534, startPoint y: 10, endPoint x: 401, endPoint y: 58, distance: 142.4
click at [534, 10] on div "Publish" at bounding box center [536, 11] width 20 height 8
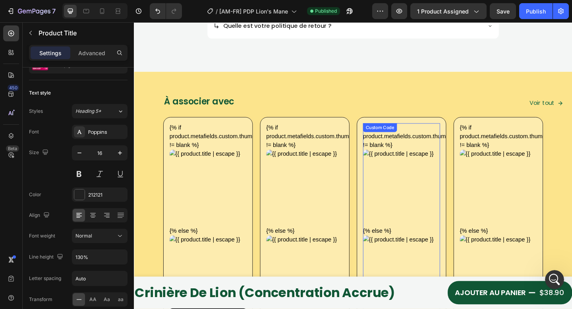
scroll to position [967, 0]
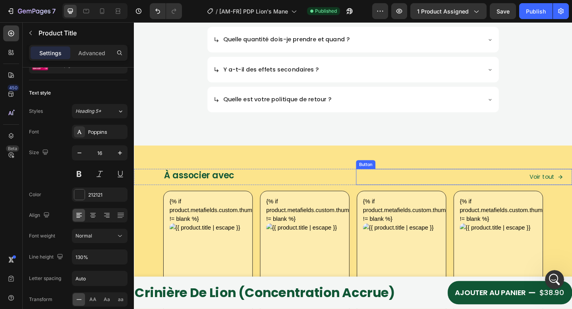
click at [571, 199] on link "Voir tout" at bounding box center [582, 191] width 56 height 18
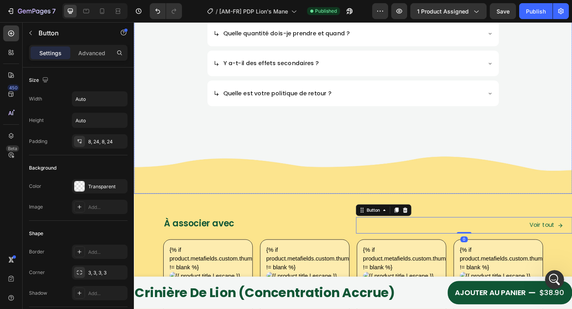
scroll to position [982, 0]
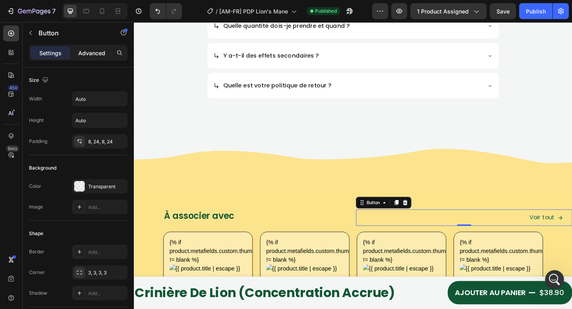
click at [76, 55] on div "Advanced" at bounding box center [92, 52] width 40 height 13
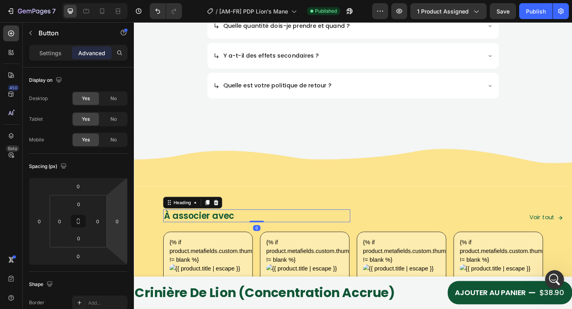
click at [332, 234] on h2 "À associer avec" at bounding box center [267, 233] width 203 height 14
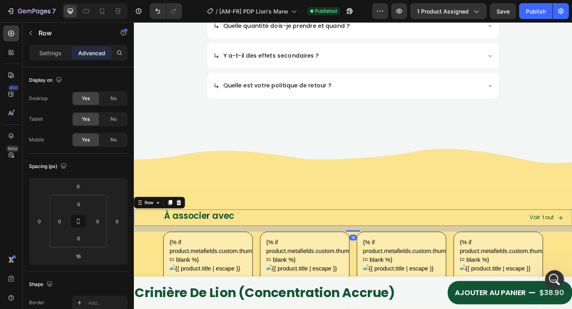
click at [355, 242] on div "À associer avec Heading" at bounding box center [251, 235] width 235 height 18
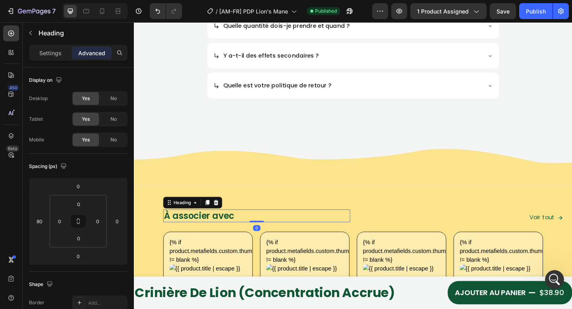
click at [168, 235] on h2 "À associer avec" at bounding box center [267, 233] width 203 height 14
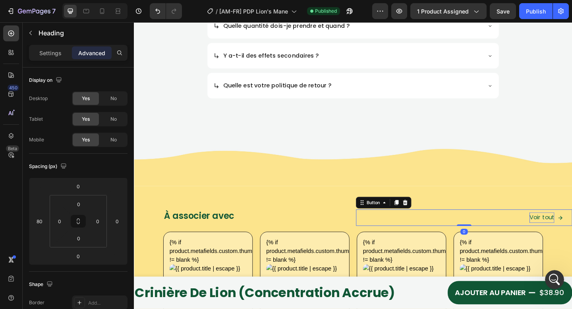
click at [571, 233] on p "Voir tout" at bounding box center [577, 235] width 27 height 12
click at [571, 233] on link "Voir tout" at bounding box center [582, 235] width 56 height 18
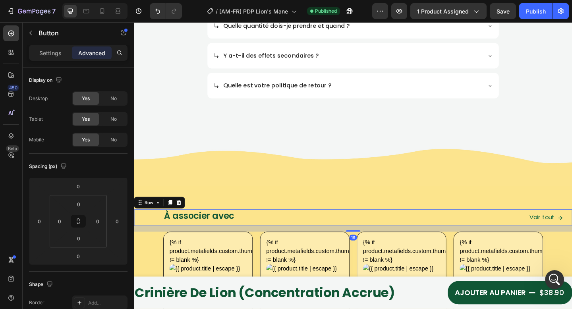
click at [150, 229] on div "À associer avec Heading" at bounding box center [251, 235] width 235 height 18
click at [60, 223] on input "0" at bounding box center [60, 221] width 12 height 12
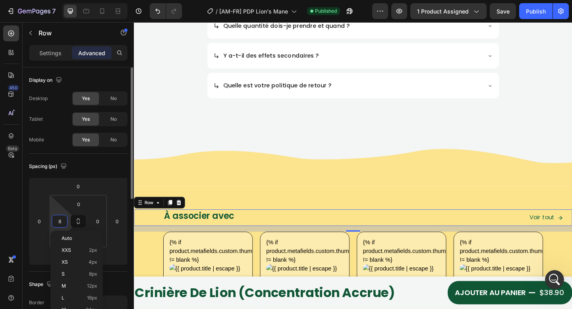
type input "80"
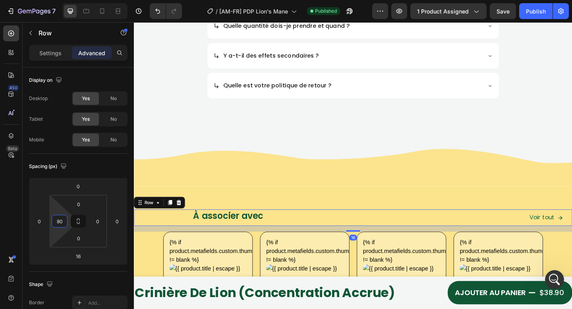
click at [201, 238] on h2 "À associer avec" at bounding box center [290, 233] width 187 height 14
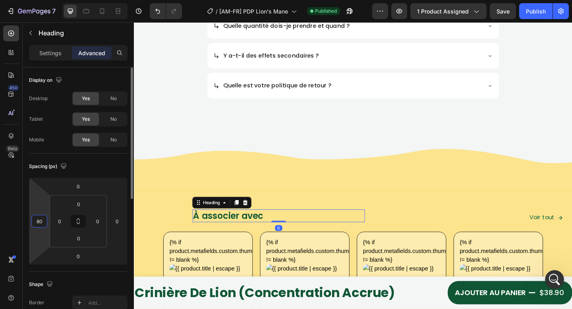
click at [42, 221] on input "80" at bounding box center [39, 221] width 12 height 12
type input "0"
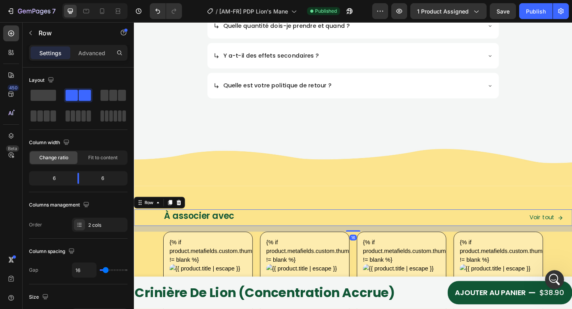
click at [272, 241] on div "À associer avec Heading" at bounding box center [275, 235] width 219 height 18
click at [95, 49] on p "Advanced" at bounding box center [91, 53] width 27 height 8
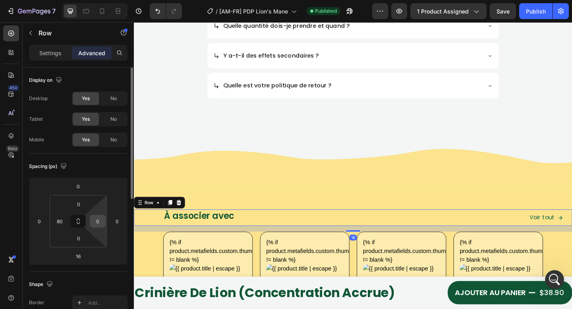
click at [99, 224] on input "0" at bounding box center [98, 221] width 12 height 12
type input "8"
type input "7"
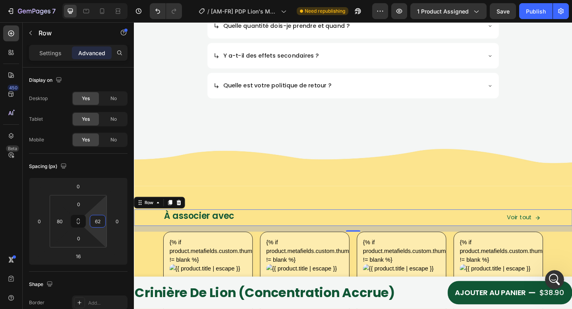
type input "62"
click at [534, 20] on div "7 Version history / [AM-FR] PDP Lion's Mane Need republishing Preview 1 product…" at bounding box center [286, 11] width 572 height 23
click at [534, 18] on button "Publish" at bounding box center [535, 11] width 33 height 16
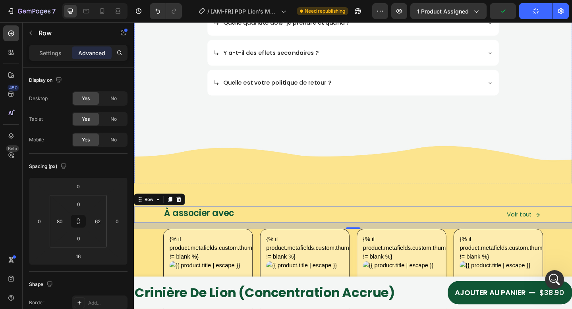
scroll to position [1121, 0]
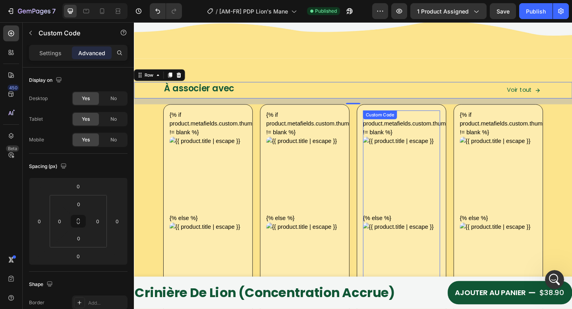
click at [447, 138] on div "{% if product.metafields.custom.thumbnail != blank %} {% else %} {% endif %}" at bounding box center [425, 225] width 84 height 215
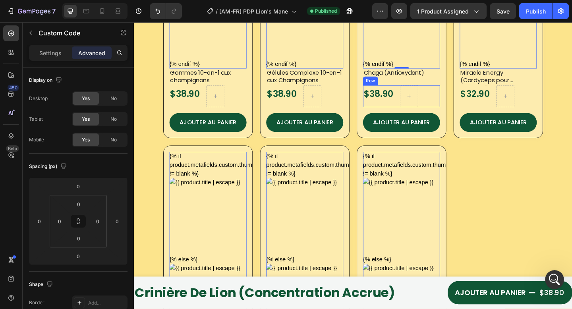
scroll to position [1432, 0]
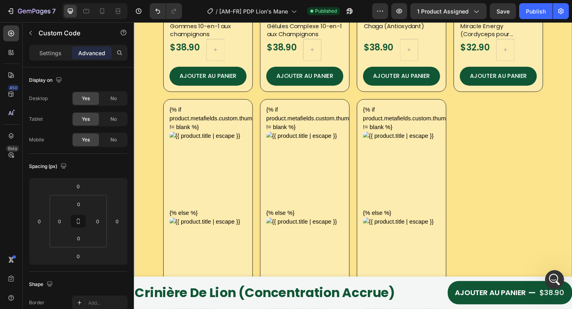
click at [505, 203] on div "{% if product.metafields.custom.thumbnail != blank %} {% else %} {% endif %} Cu…" at bounding box center [372, 102] width 413 height 604
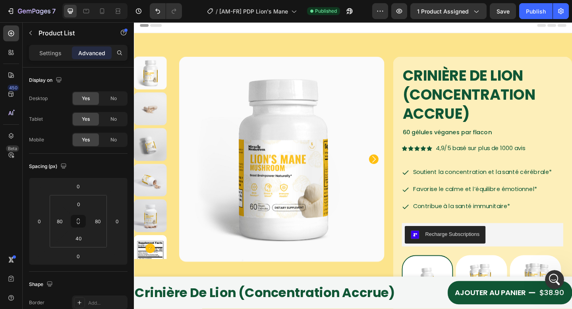
scroll to position [0, 0]
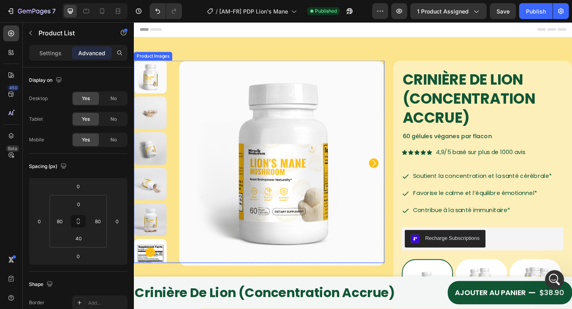
click at [221, 118] on img at bounding box center [294, 175] width 223 height 223
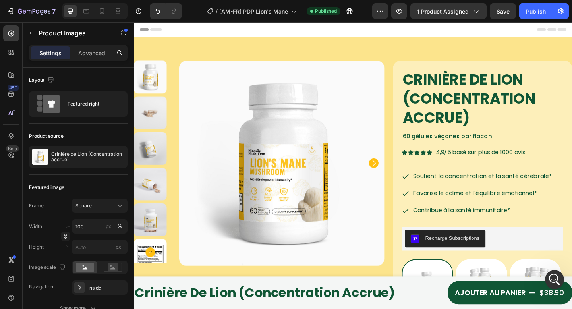
click at [199, 37] on div "Header" at bounding box center [372, 30] width 464 height 16
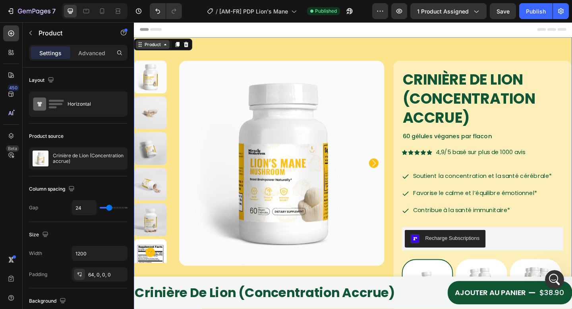
click at [149, 50] on div "Product" at bounding box center [154, 47] width 37 height 10
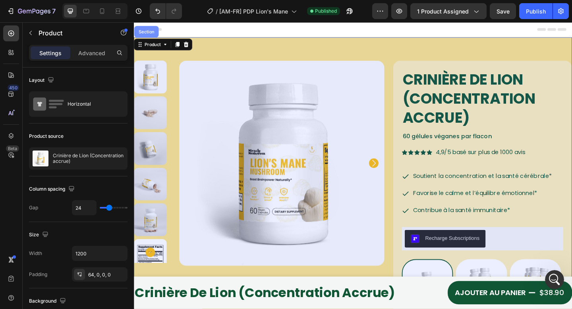
click at [146, 39] on div "Section" at bounding box center [147, 32] width 27 height 13
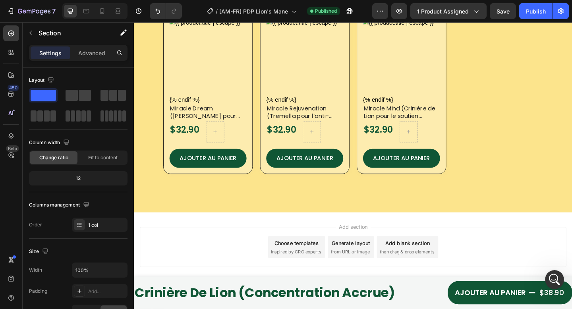
scroll to position [1633, 0]
